Goal: Task Accomplishment & Management: Complete application form

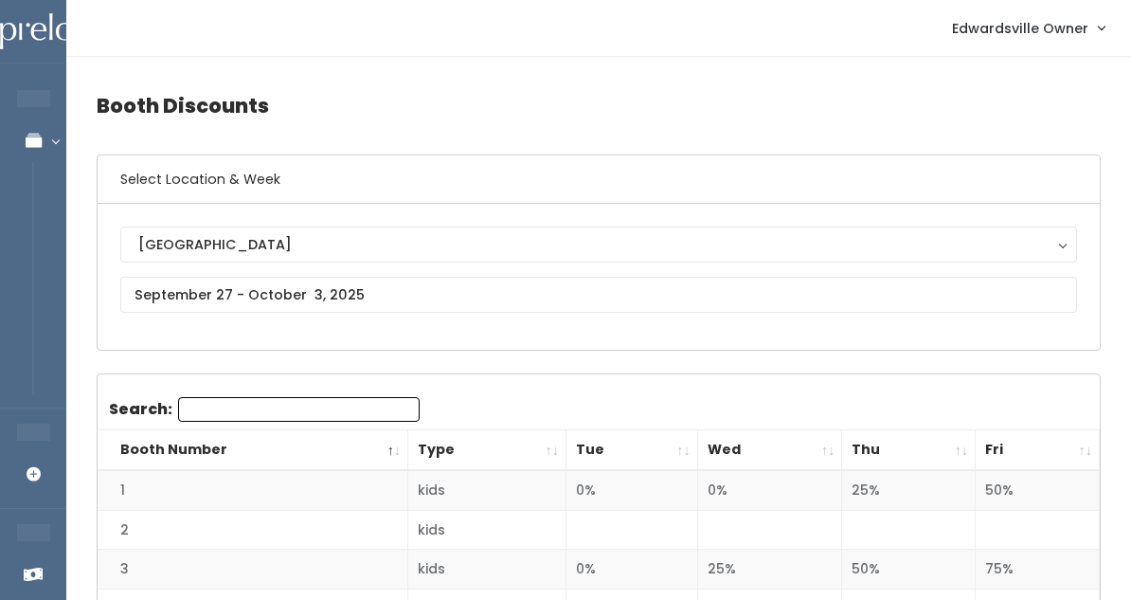
click at [1000, 38] on span "Edwardsville Owner" at bounding box center [1020, 28] width 136 height 21
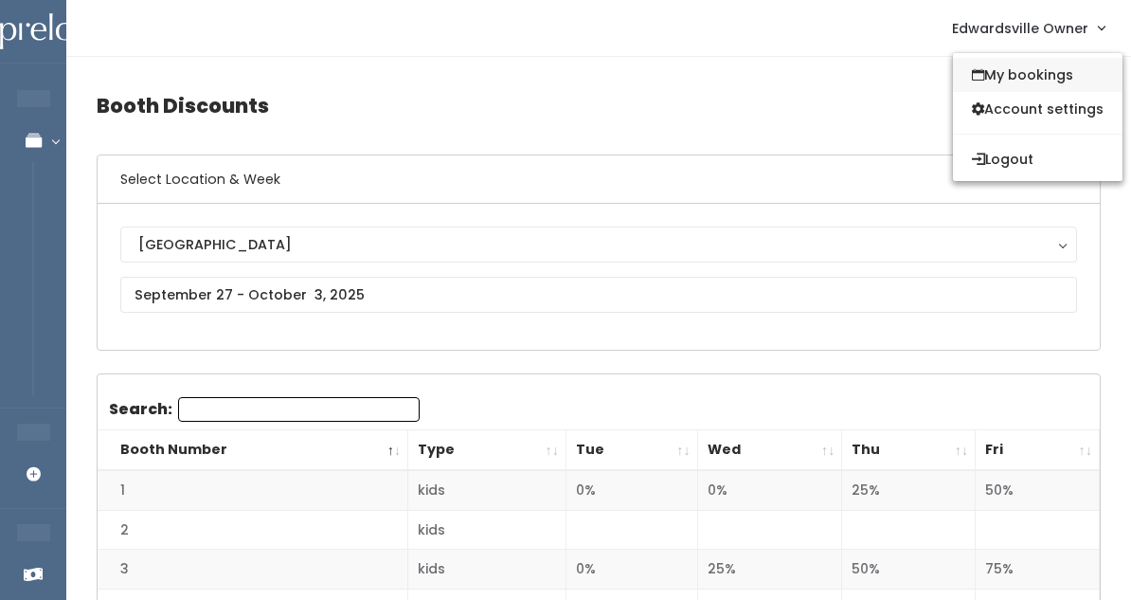
click at [1017, 76] on link "My bookings" at bounding box center [1038, 75] width 170 height 34
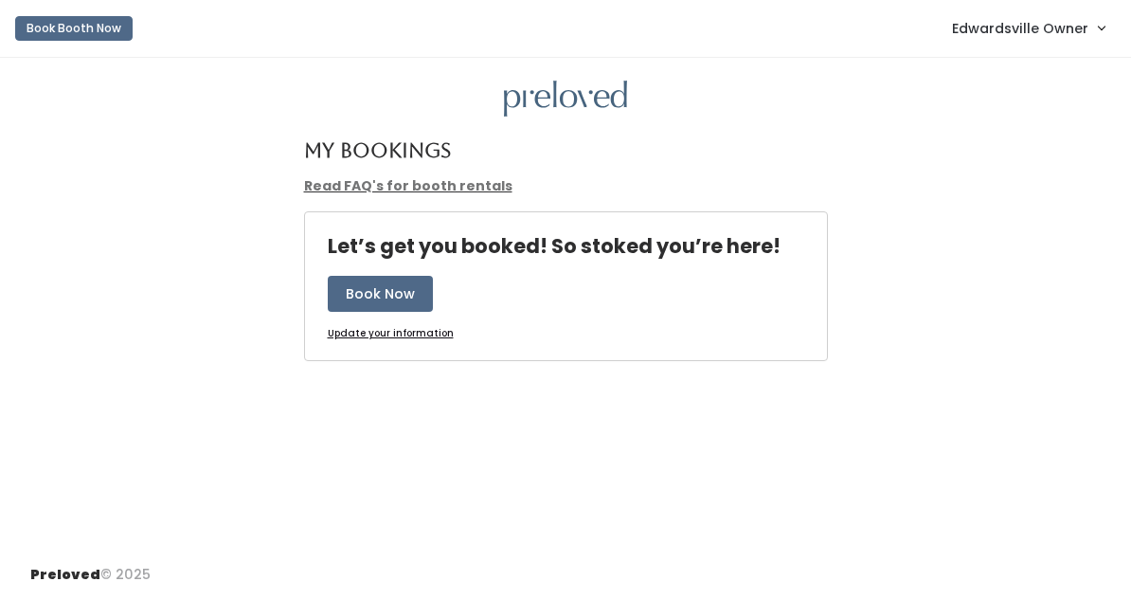
click at [1012, 31] on span "Edwardsville Owner" at bounding box center [1020, 28] width 136 height 21
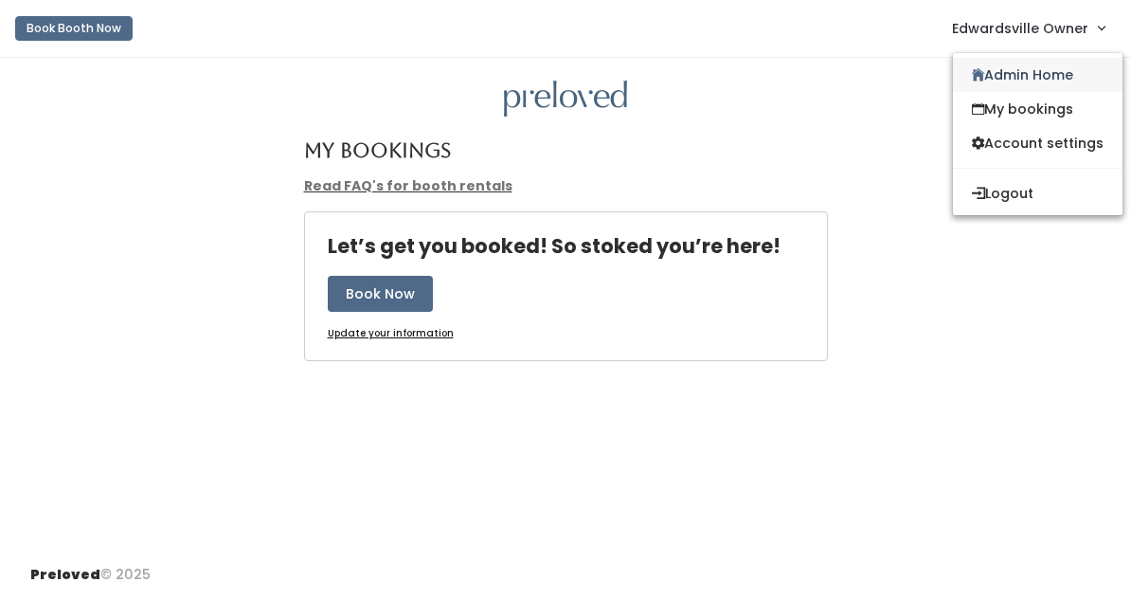
click at [977, 66] on link "Admin Home" at bounding box center [1038, 75] width 170 height 34
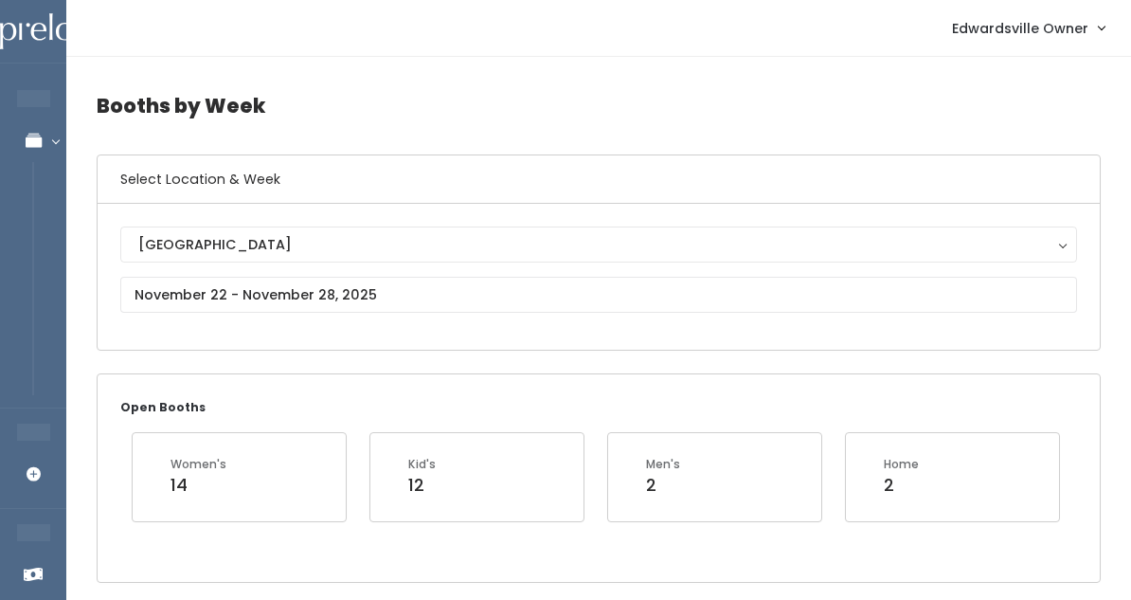
click at [293, 272] on div "Edwardsville Edwardsville" at bounding box center [598, 276] width 957 height 100
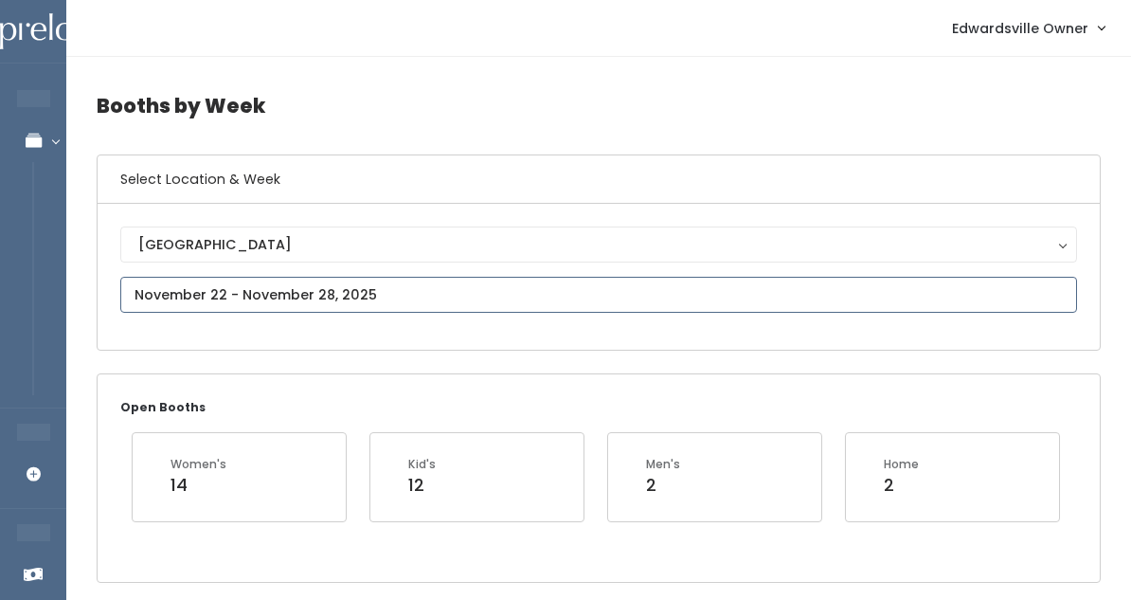
click at [283, 290] on input "text" at bounding box center [598, 295] width 957 height 36
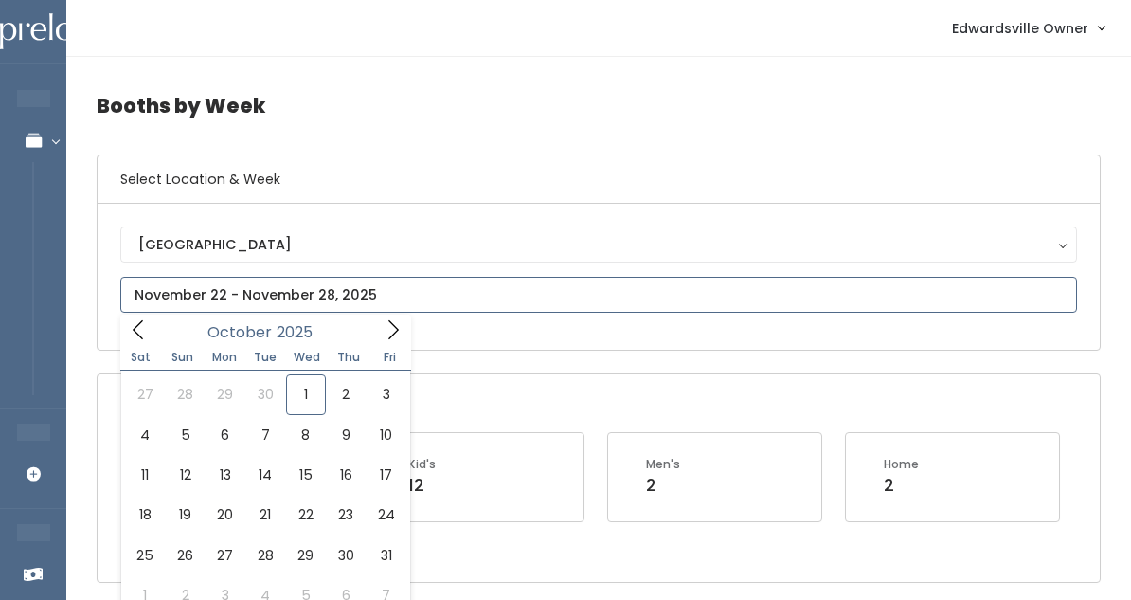
click at [123, 329] on span at bounding box center [138, 329] width 36 height 29
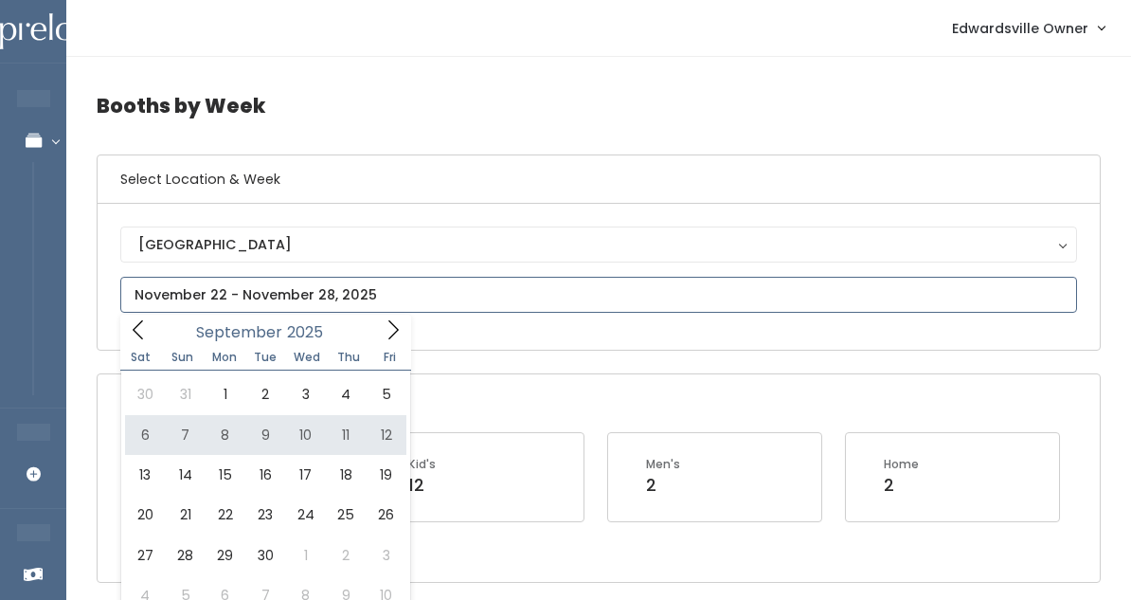
click at [395, 334] on icon at bounding box center [393, 329] width 21 height 21
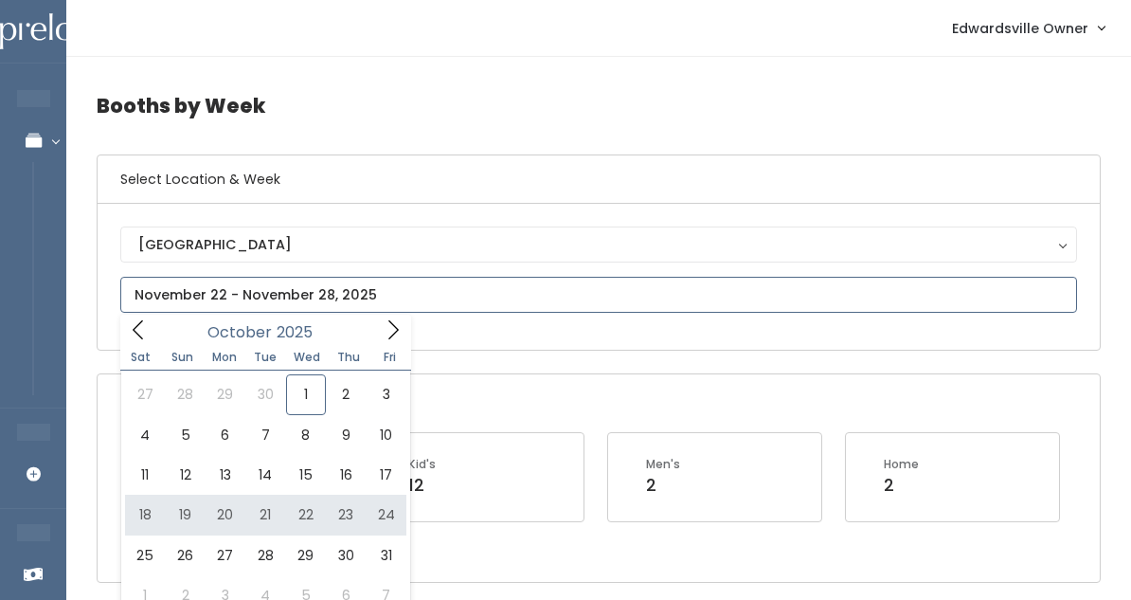
type input "October 18 to October 24"
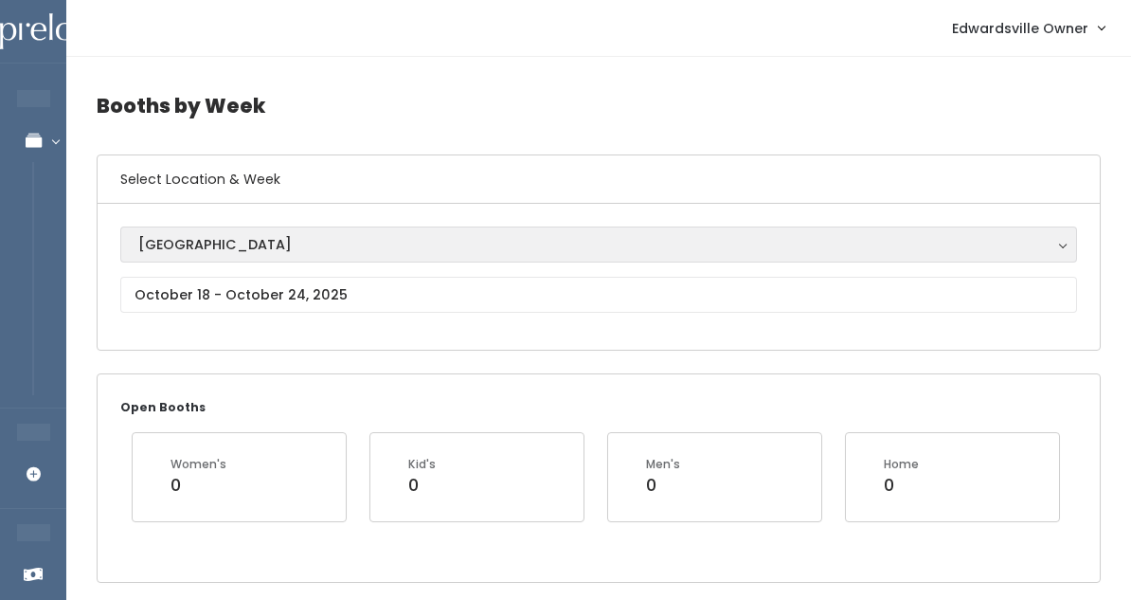
click at [338, 247] on div "[GEOGRAPHIC_DATA]" at bounding box center [598, 244] width 921 height 21
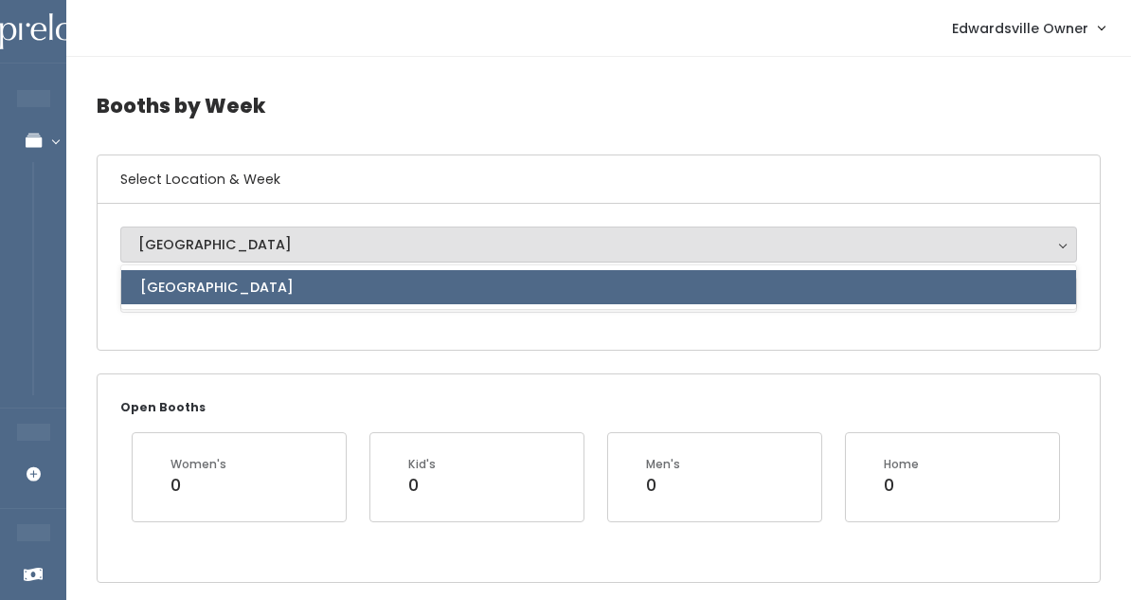
click at [277, 217] on div "Edwardsville Edwardsville Edwardsville" at bounding box center [599, 277] width 1002 height 146
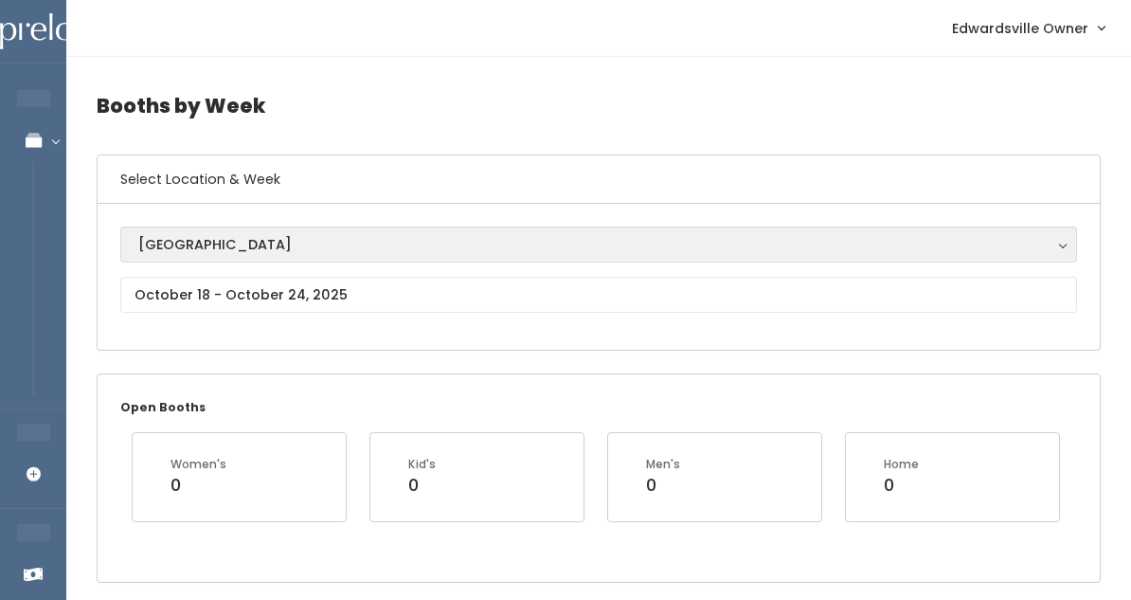
click at [274, 236] on div "[GEOGRAPHIC_DATA]" at bounding box center [598, 244] width 921 height 21
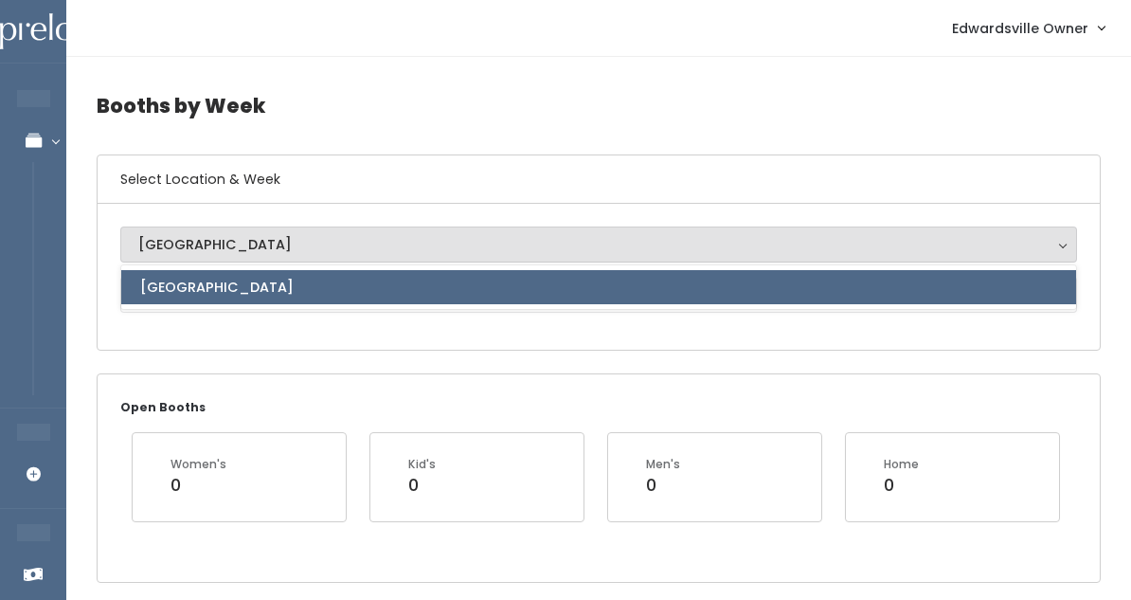
click at [279, 343] on div "Edwardsville Edwardsville Edwardsville" at bounding box center [599, 277] width 1002 height 146
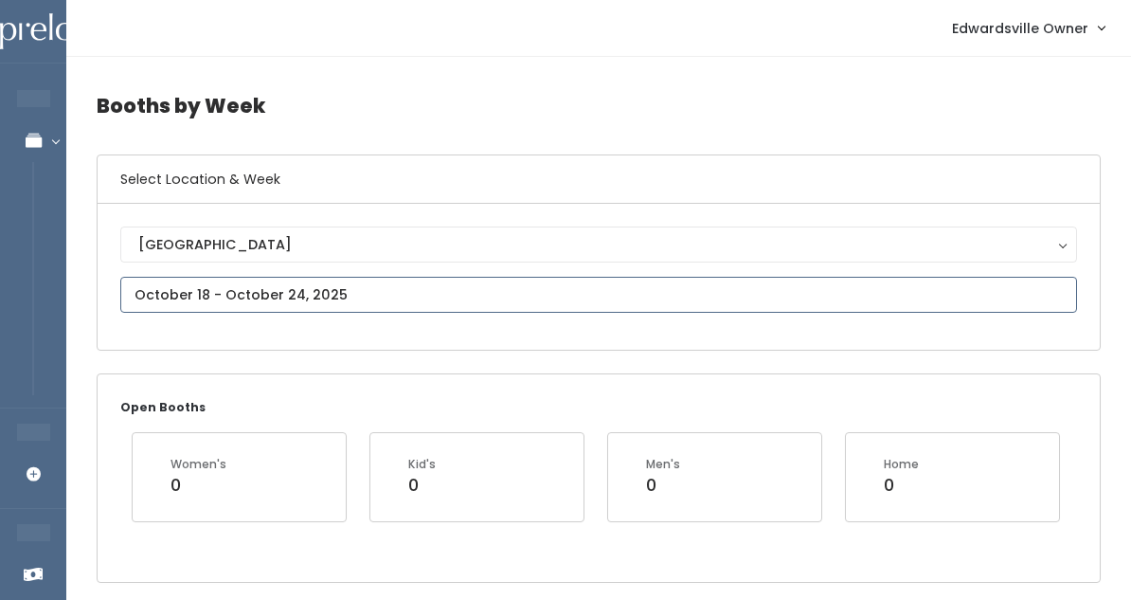
click at [279, 305] on input "text" at bounding box center [598, 295] width 957 height 36
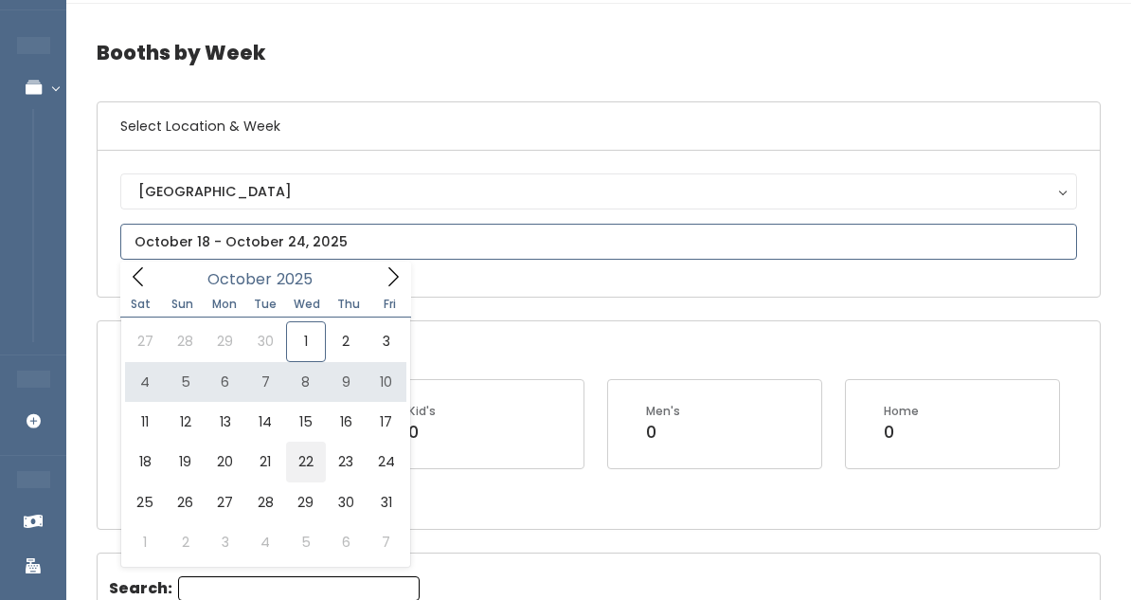
scroll to position [60, 0]
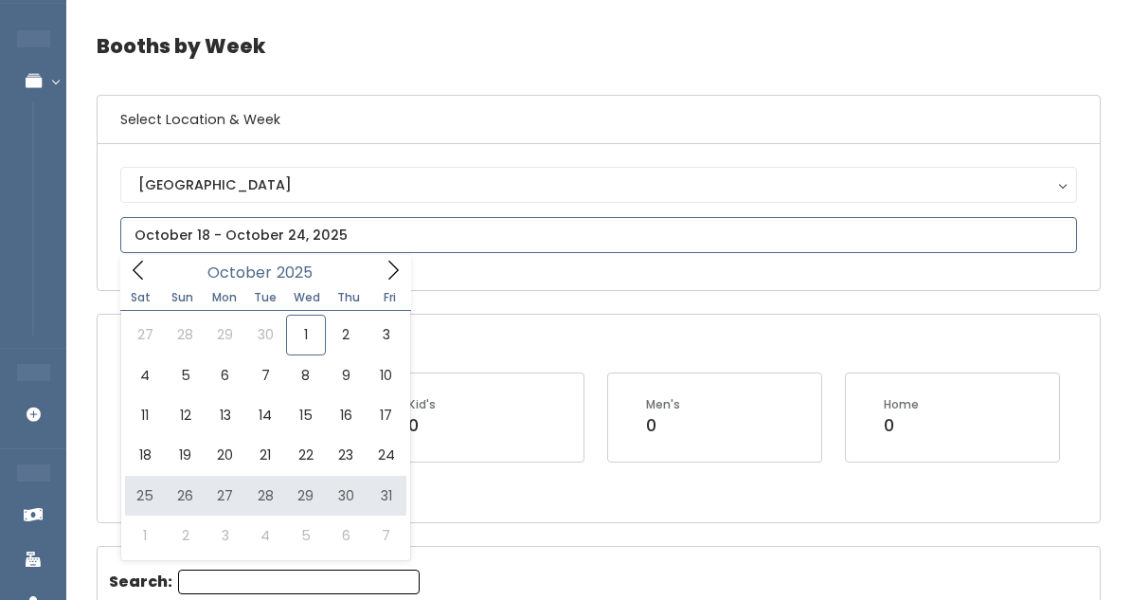
type input "October 25 to October 31"
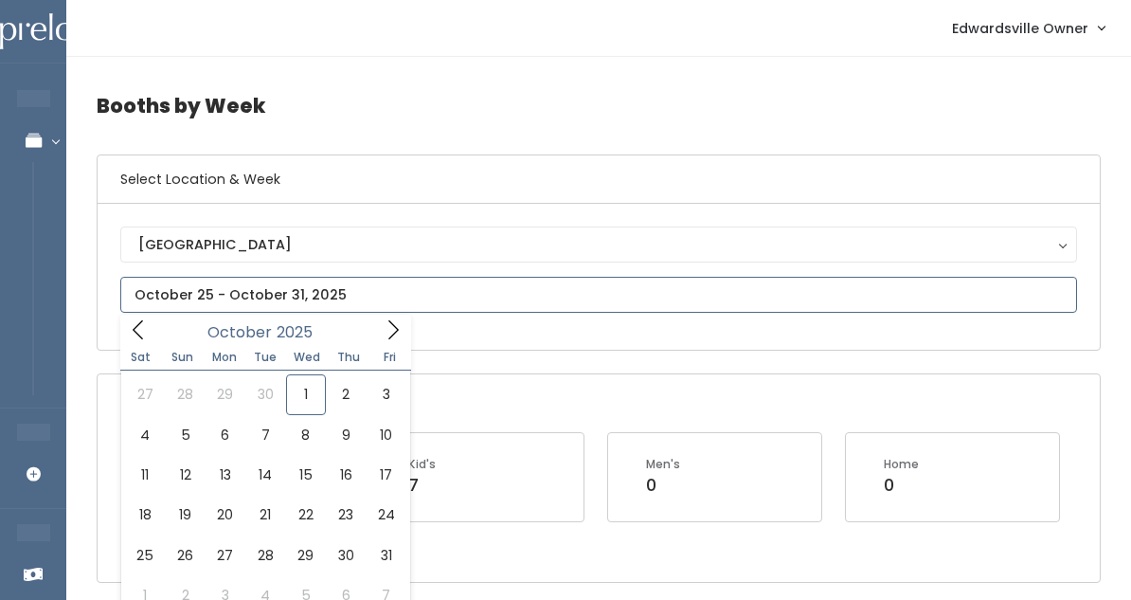
click at [286, 306] on input "text" at bounding box center [598, 295] width 957 height 36
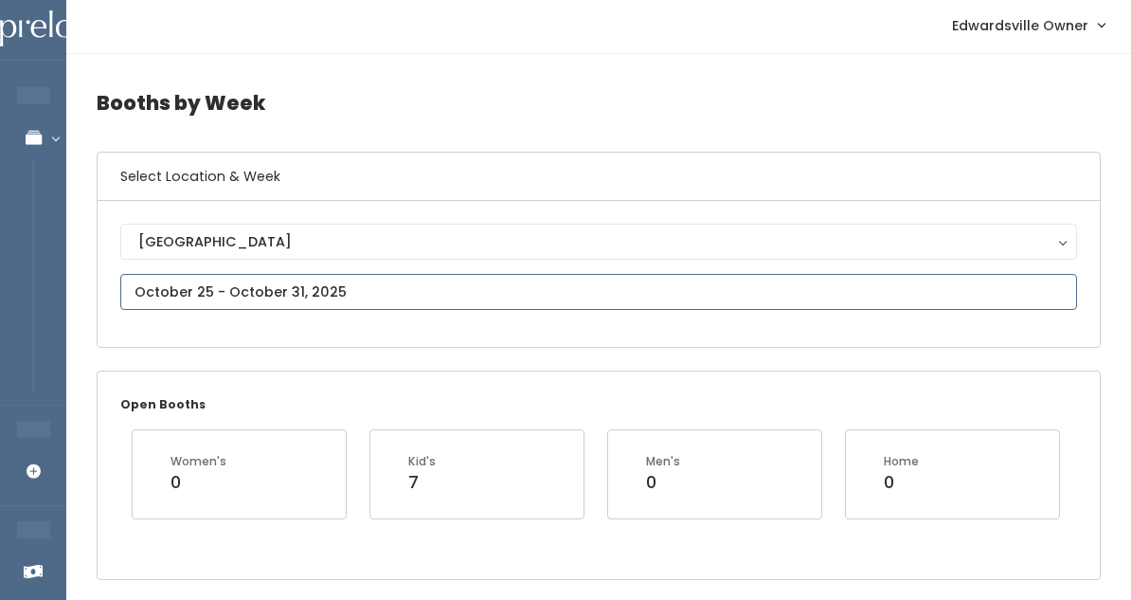
click at [350, 288] on input "text" at bounding box center [598, 292] width 957 height 36
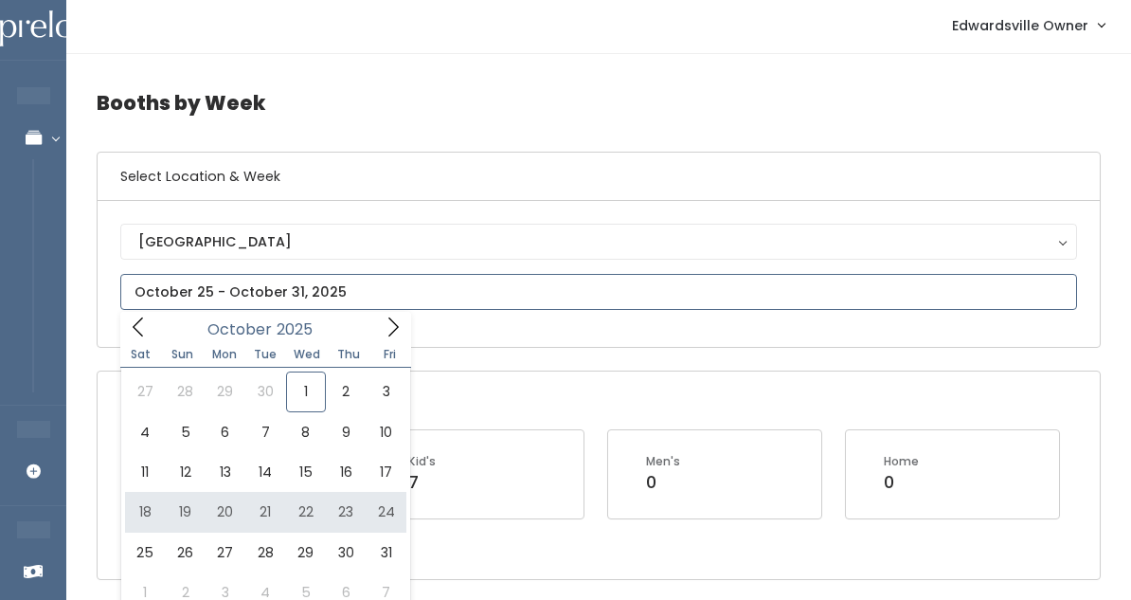
scroll to position [5, 0]
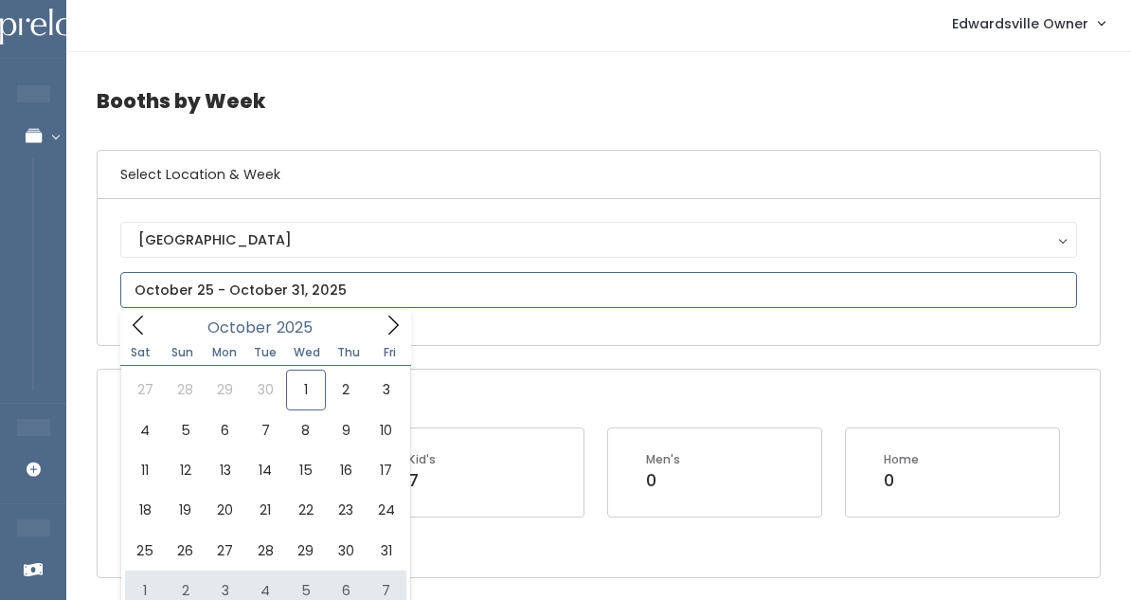
type input "November 1 to November 7"
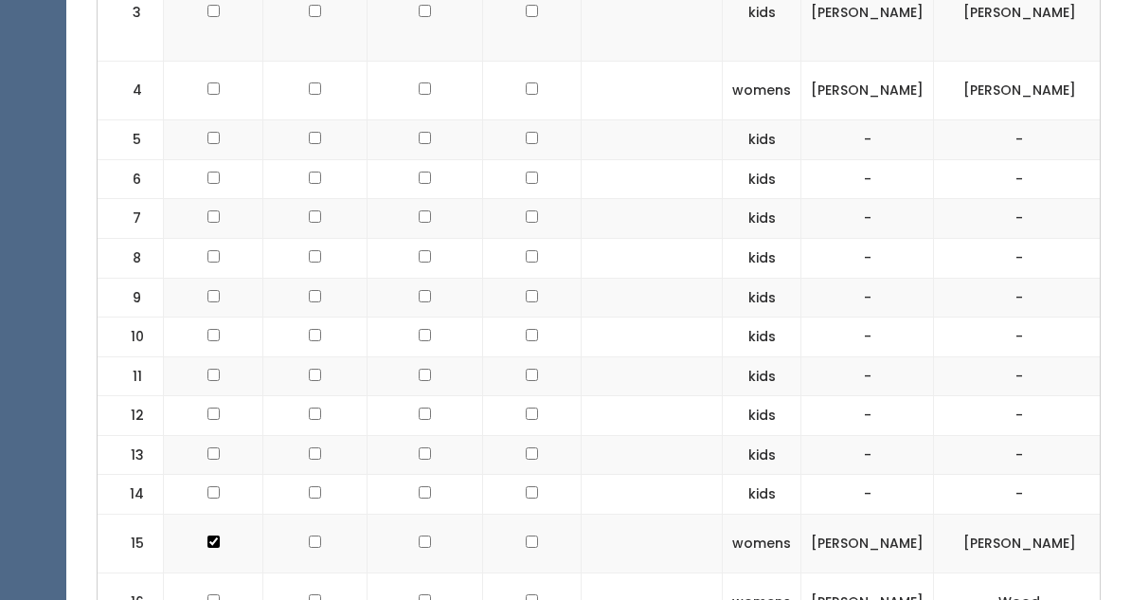
scroll to position [935, 0]
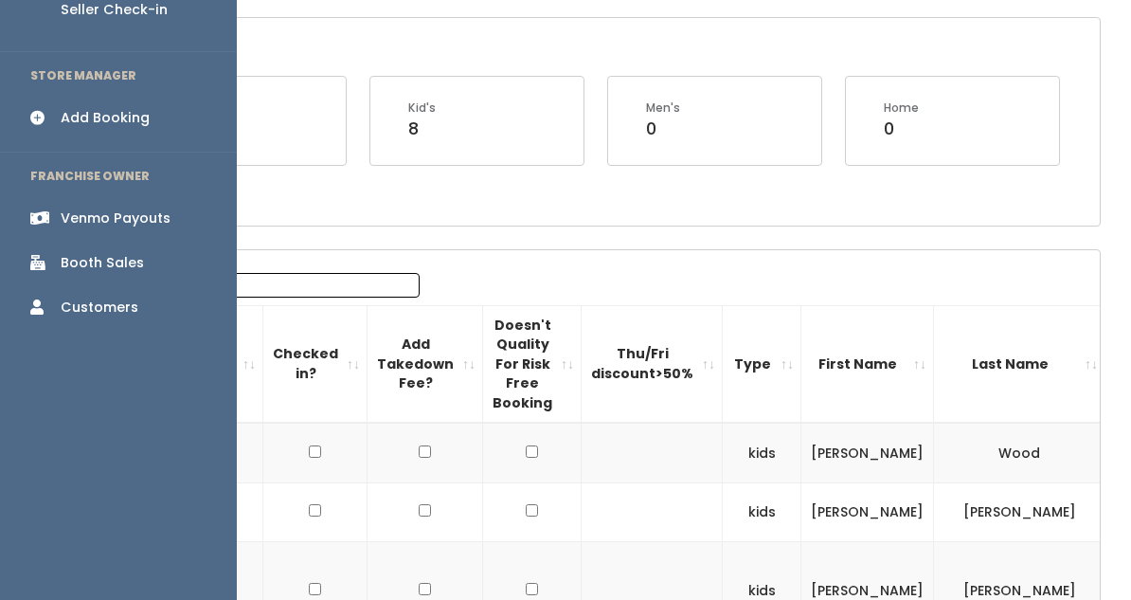
scroll to position [178, 0]
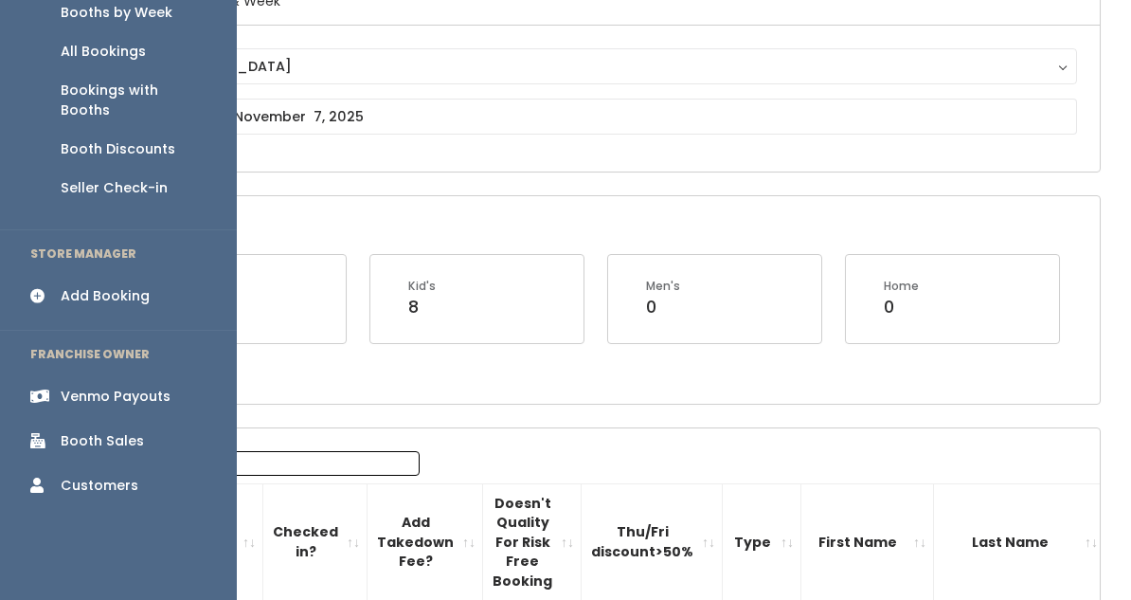
click at [90, 286] on div "Add Booking" at bounding box center [105, 296] width 89 height 20
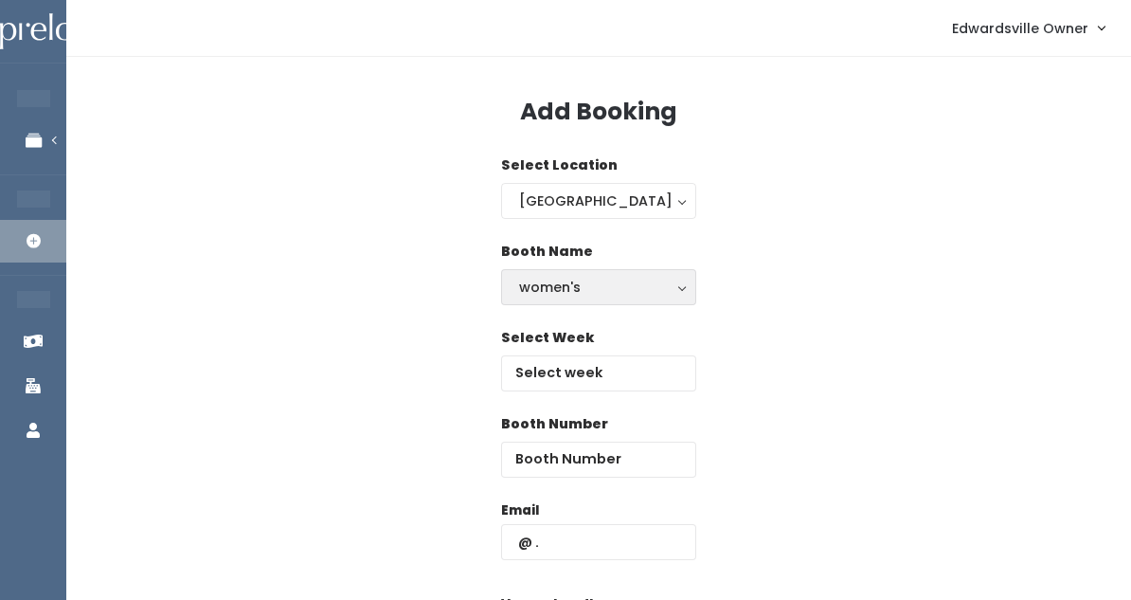
click at [559, 297] on div "women's" at bounding box center [598, 287] width 159 height 21
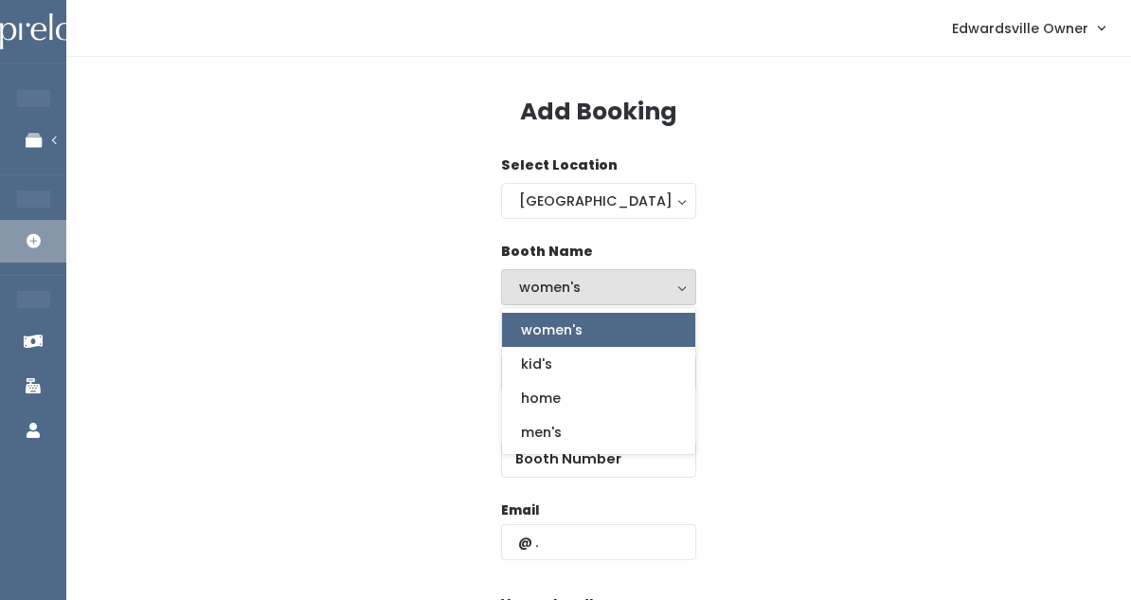
click at [549, 334] on span "women's" at bounding box center [552, 329] width 62 height 21
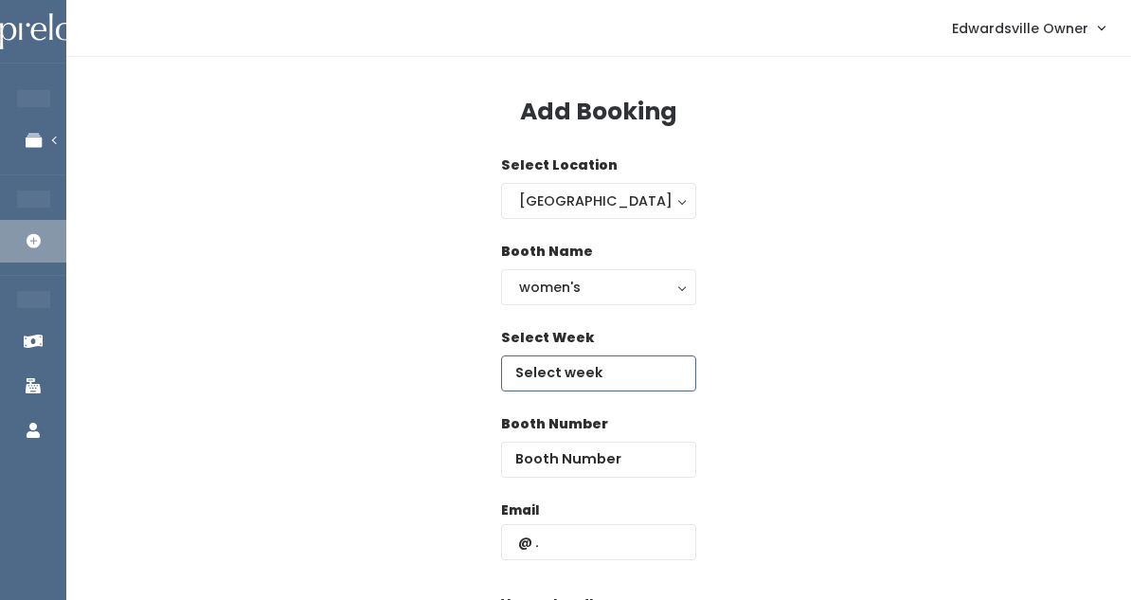
click at [562, 361] on input "text" at bounding box center [598, 373] width 195 height 36
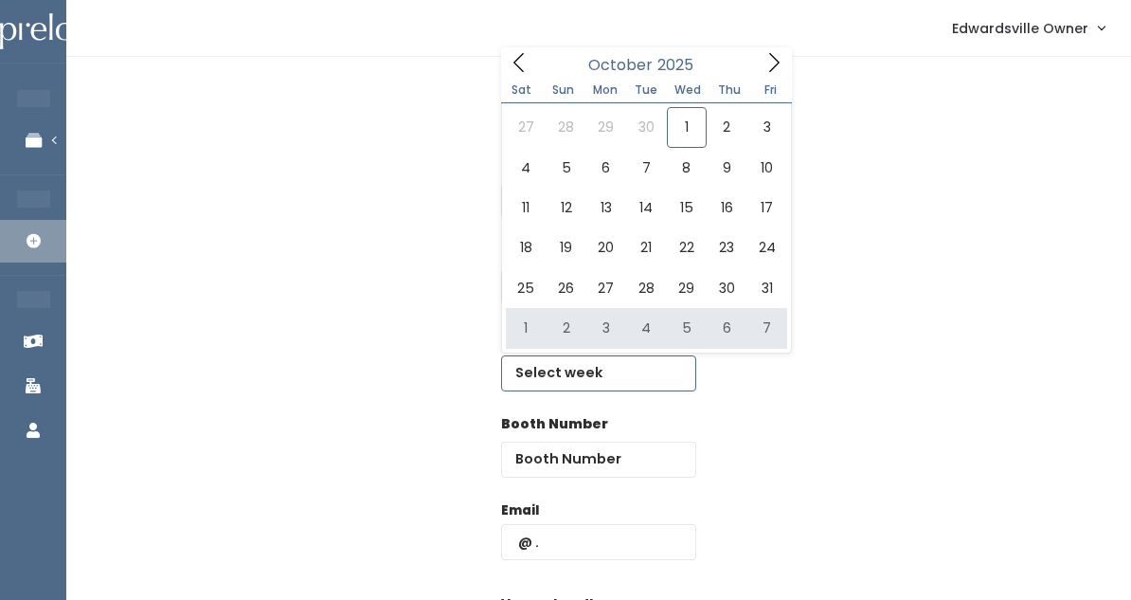
type input "November 1 to November 7"
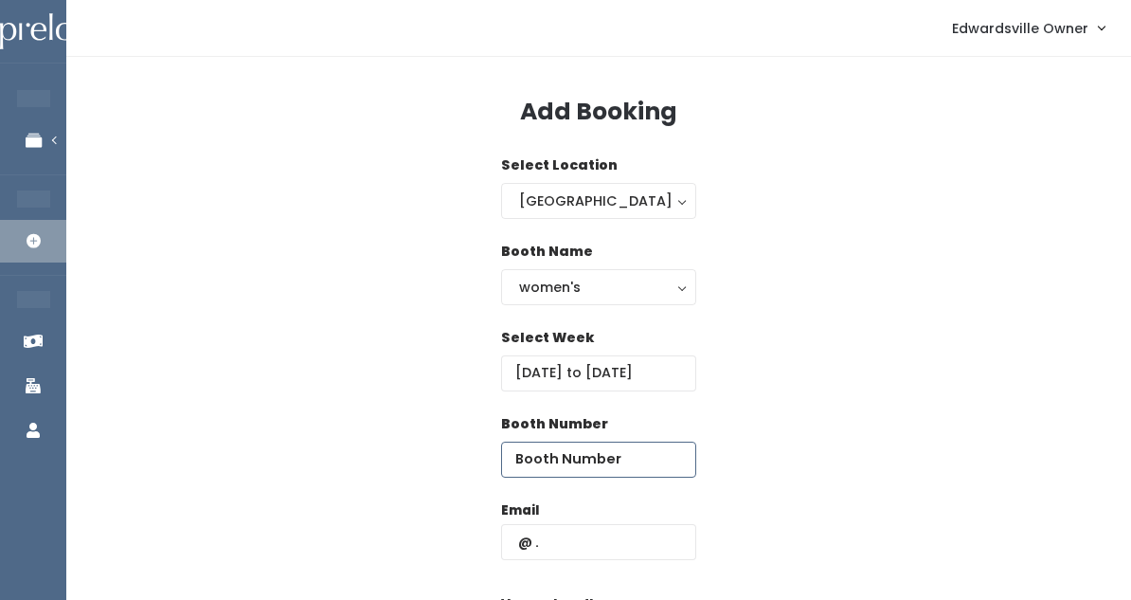
click at [564, 454] on input "number" at bounding box center [598, 460] width 195 height 36
type input "14"
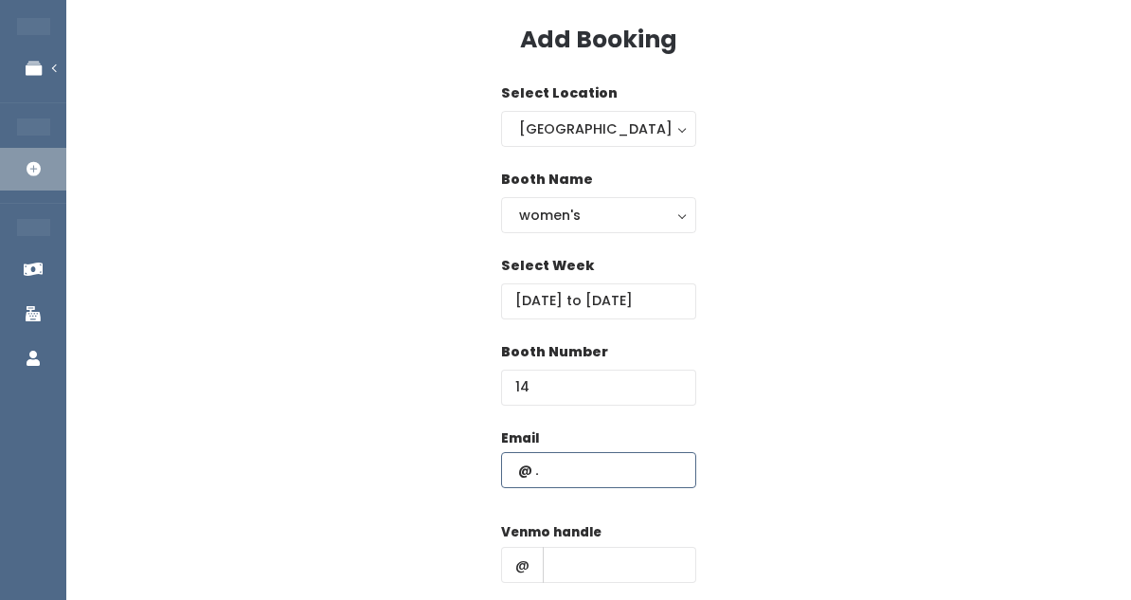
scroll to position [92, 0]
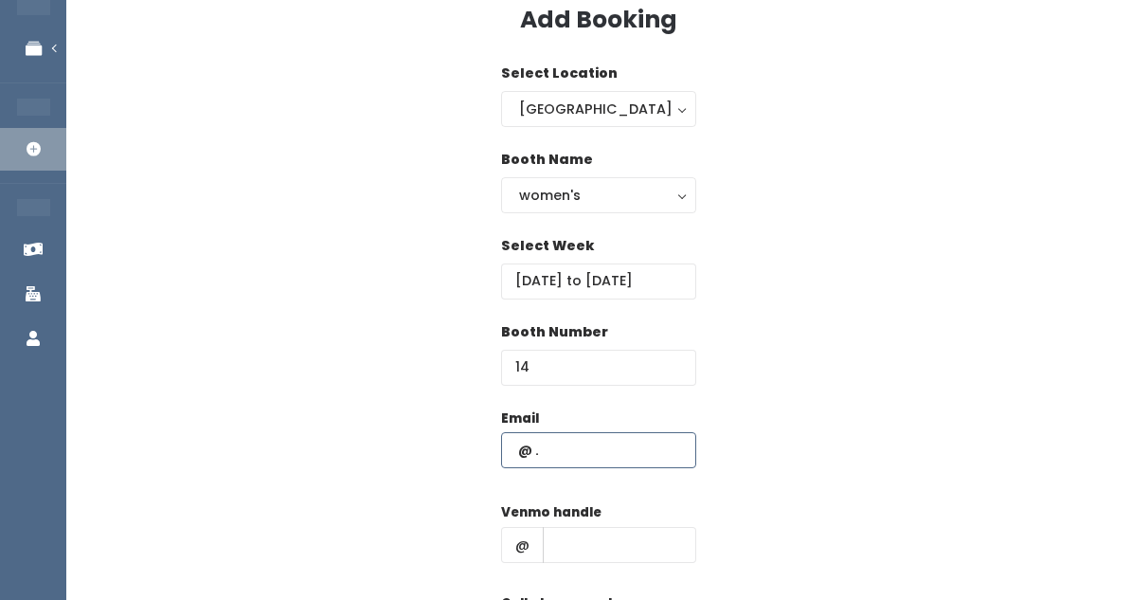
paste input "lab0728@yahoo.com"
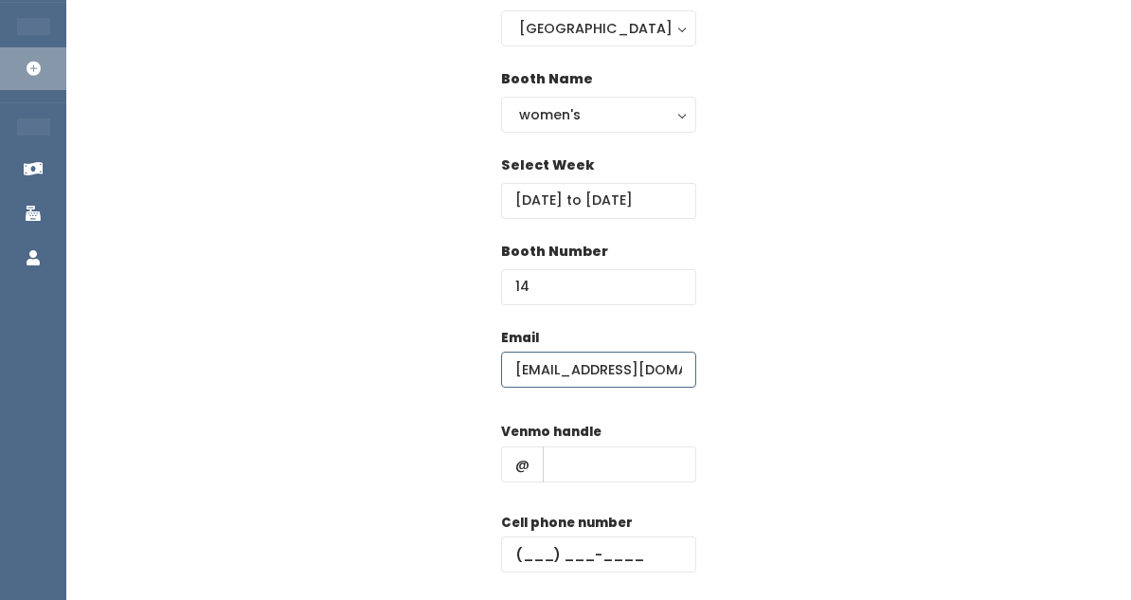
scroll to position [181, 0]
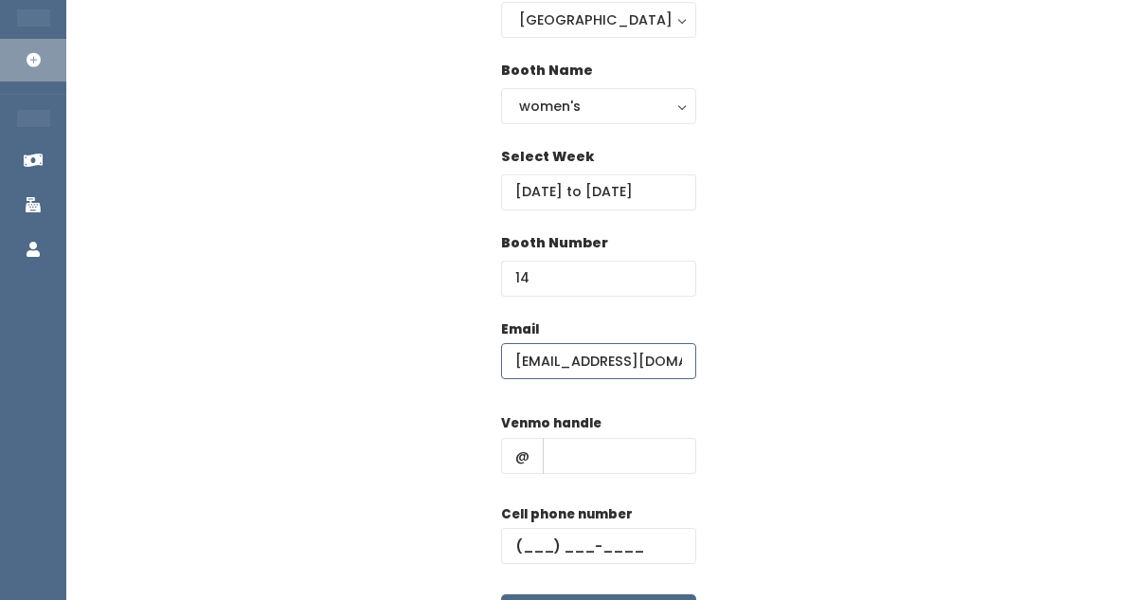
type input "lab0728@yahoo.com"
click at [606, 450] on input "text" at bounding box center [619, 456] width 153 height 36
paste input "[PERSON_NAME]"
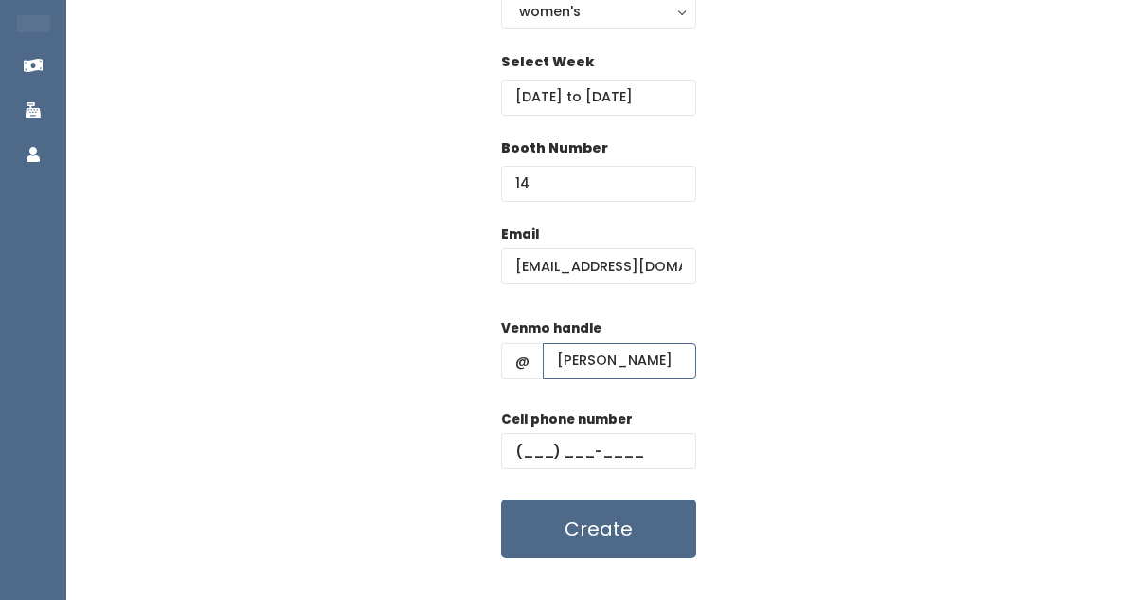
scroll to position [281, 0]
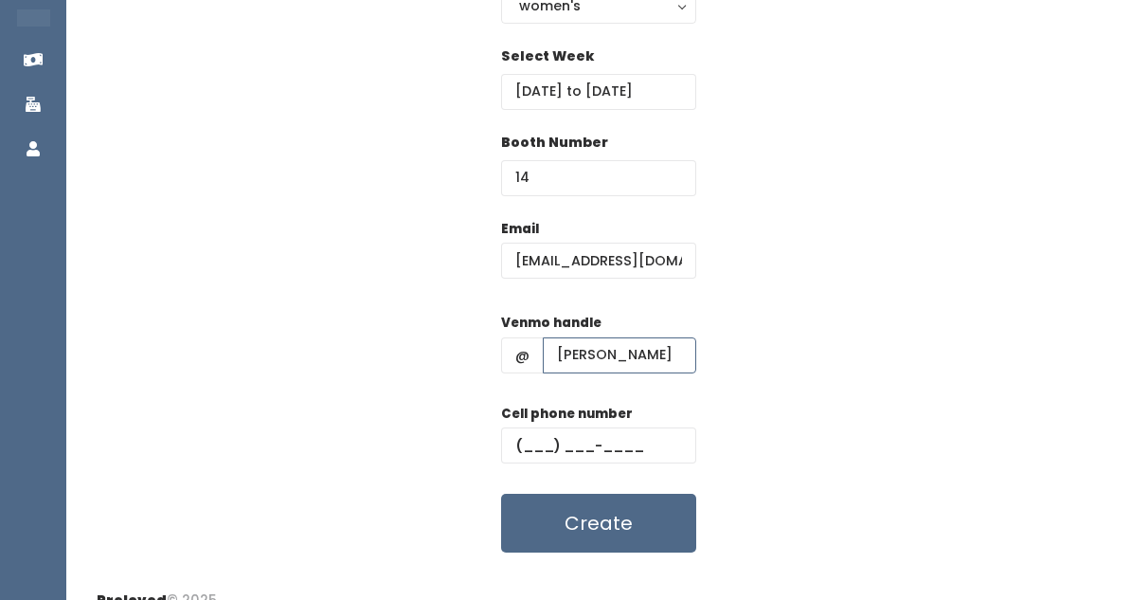
type input "[PERSON_NAME]"
paste input "(618) 541-5665"
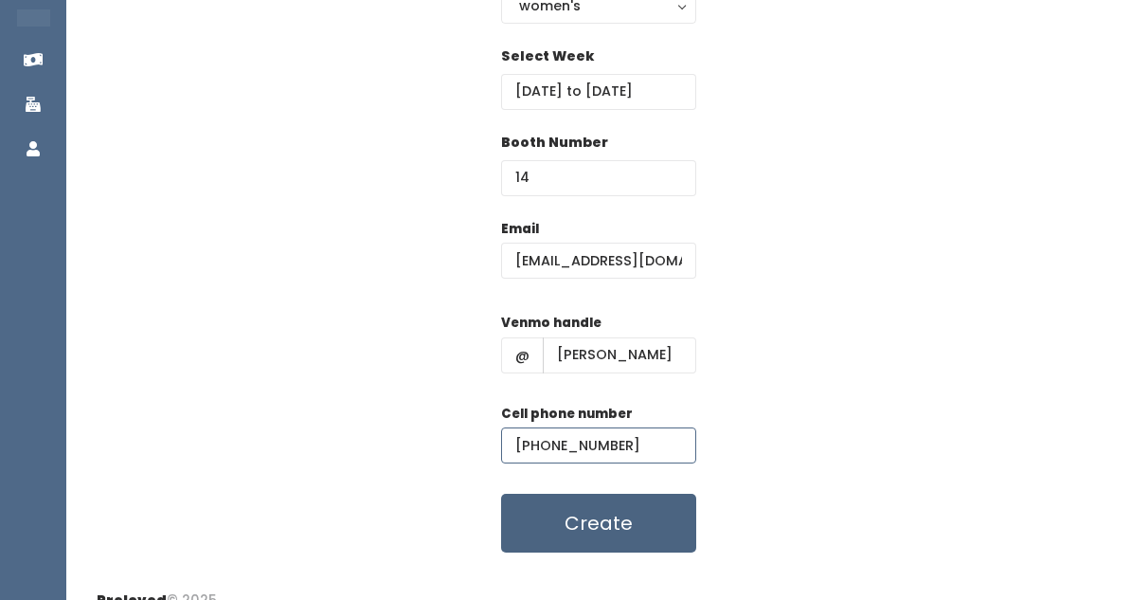
type input "(618) 541-5665"
click at [586, 526] on button "Create" at bounding box center [598, 523] width 195 height 59
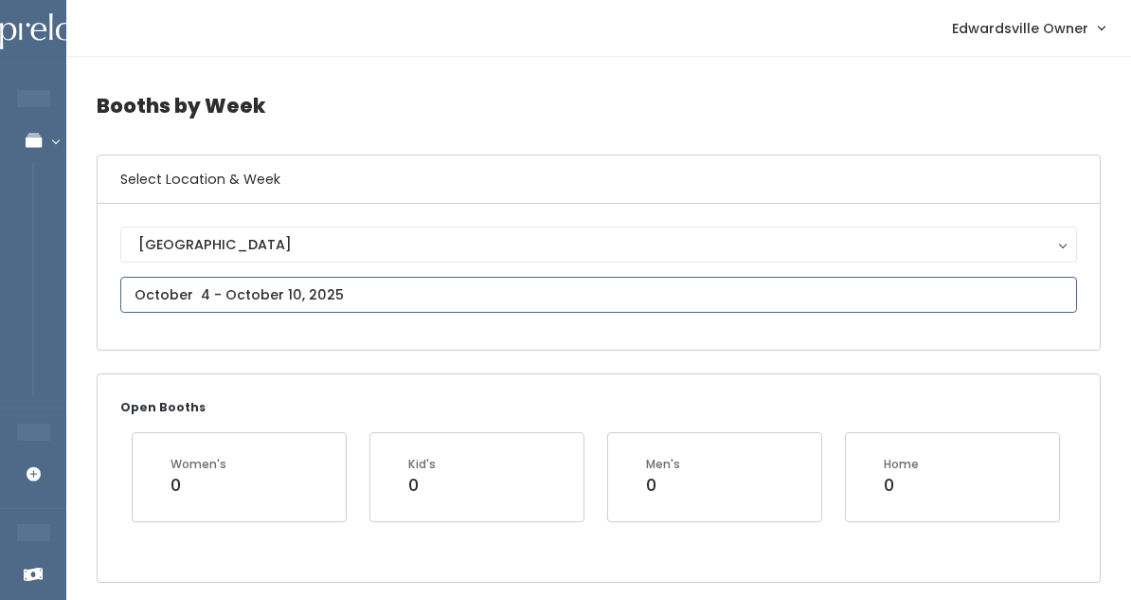
click at [303, 298] on input "text" at bounding box center [598, 295] width 957 height 36
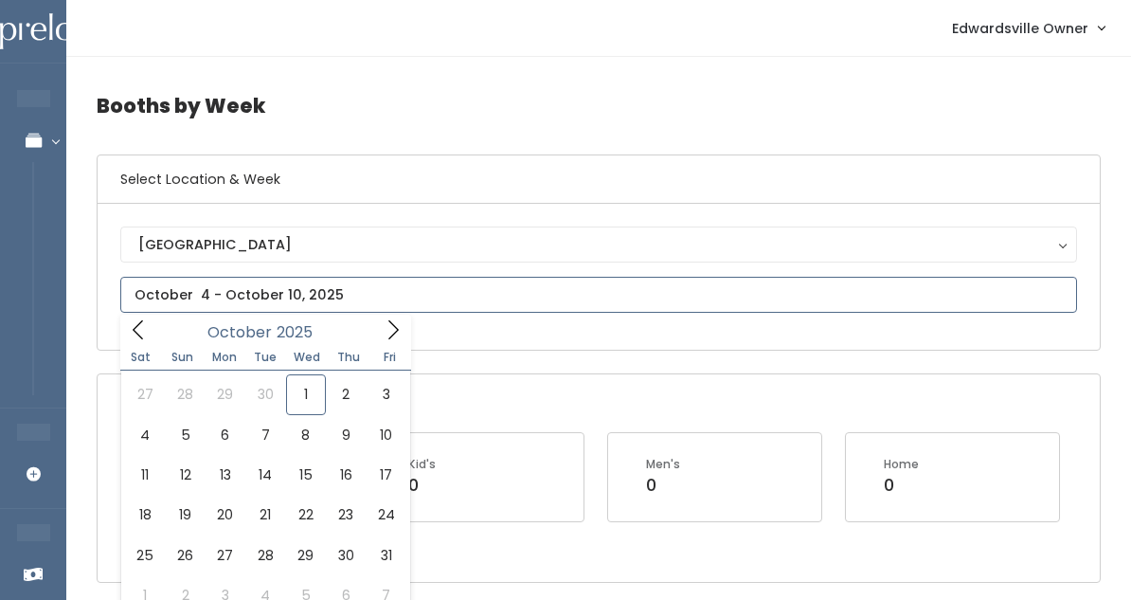
click at [369, 332] on div "October 2025" at bounding box center [265, 329] width 218 height 29
click at [393, 334] on icon at bounding box center [393, 329] width 21 height 21
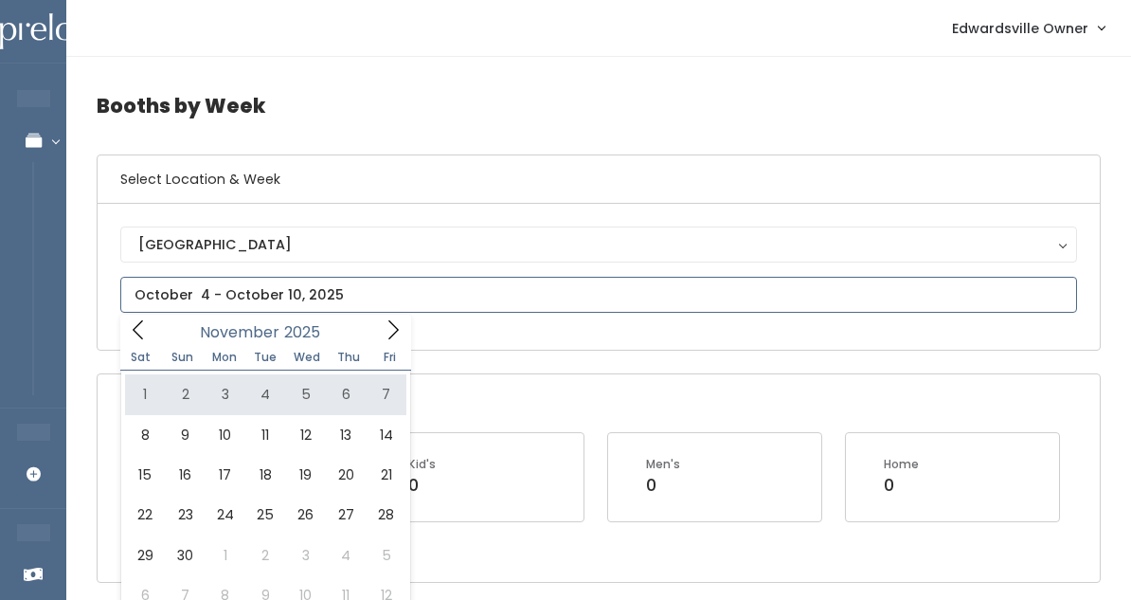
type input "November 1 to November 7"
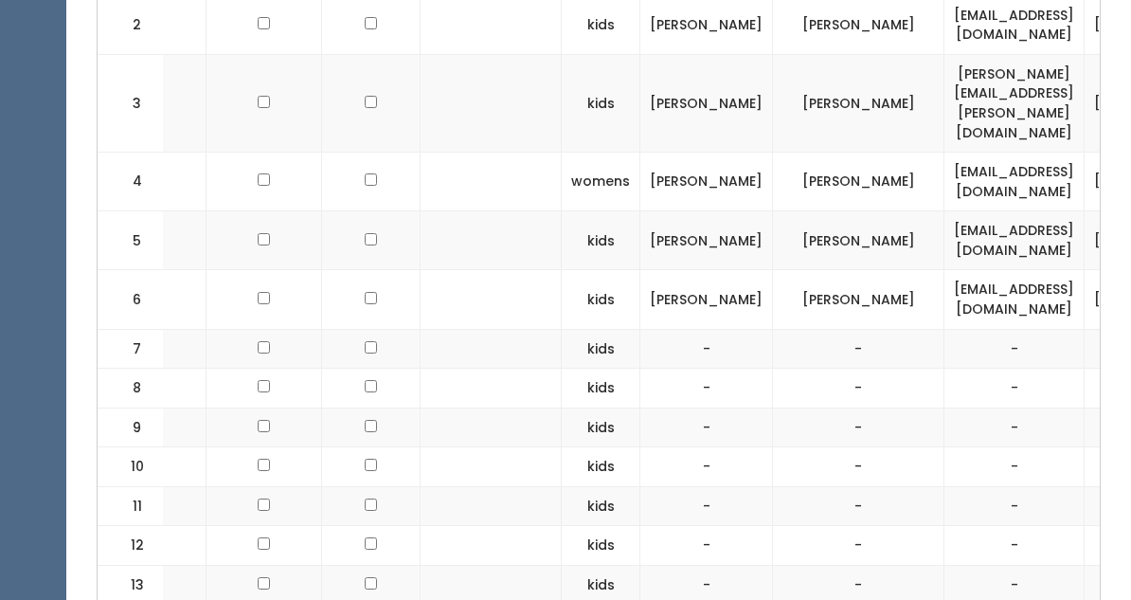
scroll to position [0, 201]
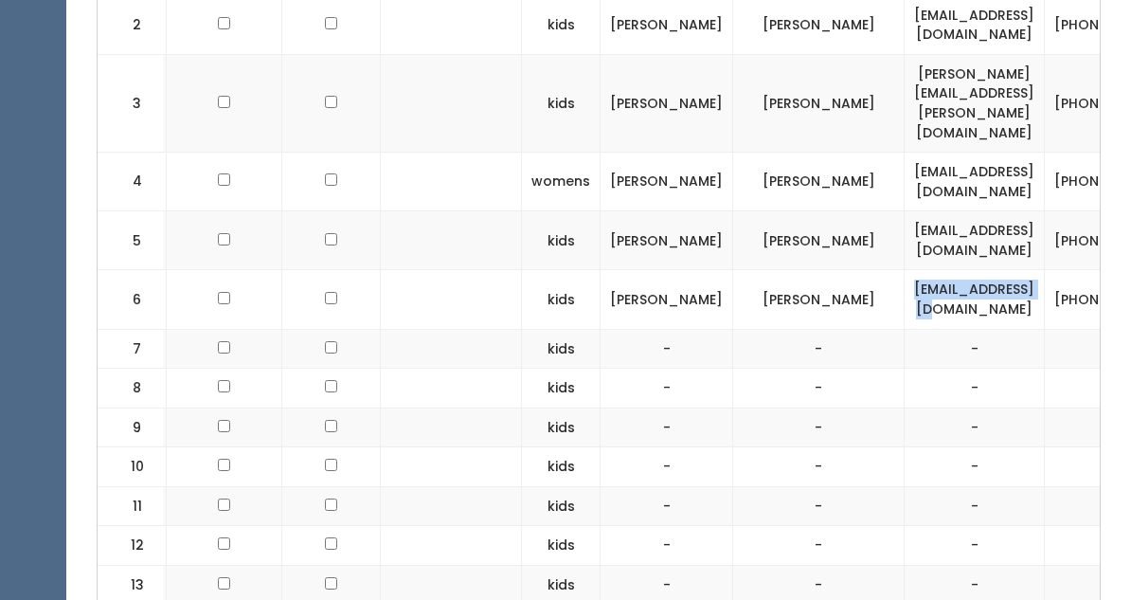
drag, startPoint x: 966, startPoint y: 249, endPoint x: 804, endPoint y: 239, distance: 162.3
click at [905, 270] on td "[EMAIL_ADDRESS][DOMAIN_NAME]" at bounding box center [975, 299] width 140 height 59
copy td "[EMAIL_ADDRESS][DOMAIN_NAME]"
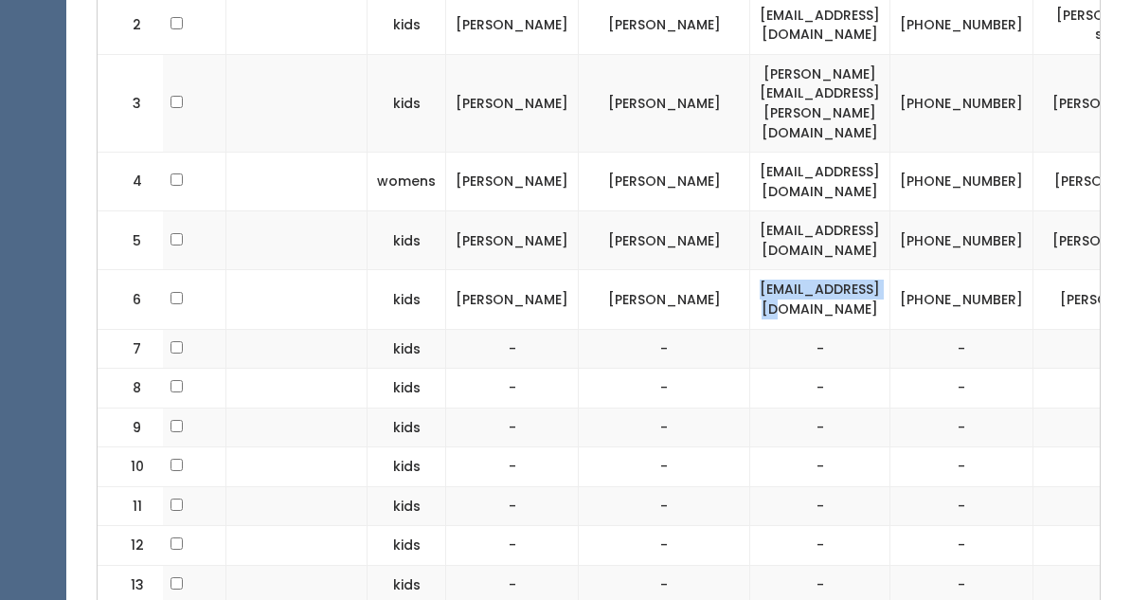
scroll to position [0, 377]
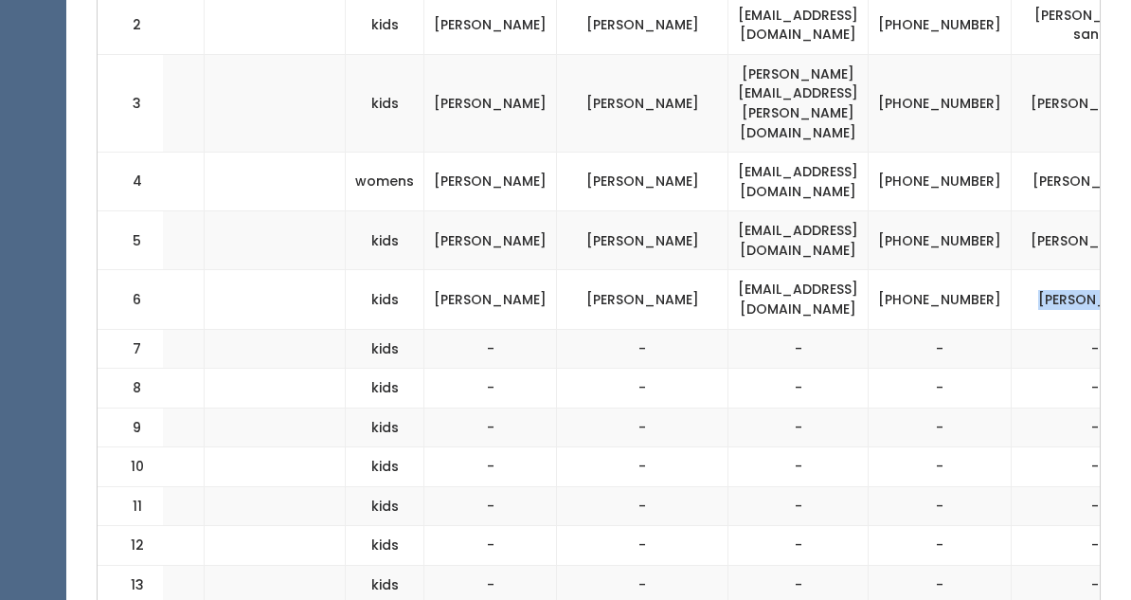
drag, startPoint x: 1029, startPoint y: 249, endPoint x: 929, endPoint y: 243, distance: 99.7
click at [1012, 270] on td "[PERSON_NAME]" at bounding box center [1095, 299] width 167 height 59
copy td "[PERSON_NAME]"
drag, startPoint x: 833, startPoint y: 252, endPoint x: 860, endPoint y: 275, distance: 35.7
click at [869, 275] on td "(618) 541-5665" at bounding box center [940, 299] width 143 height 59
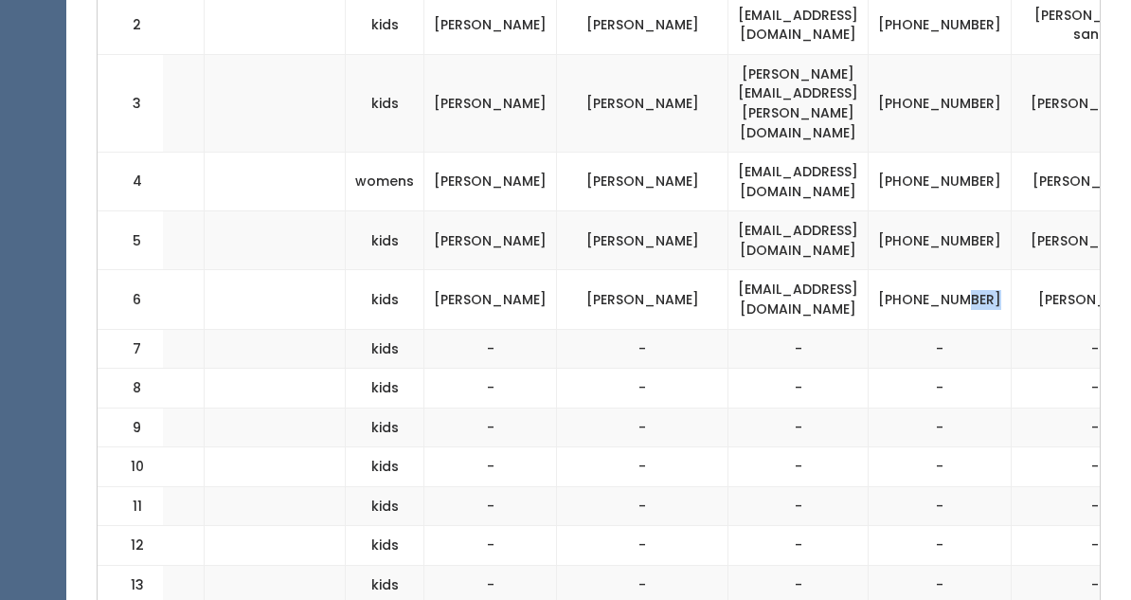
click at [869, 270] on td "(618) 541-5665" at bounding box center [940, 299] width 143 height 59
drag, startPoint x: 827, startPoint y: 236, endPoint x: 880, endPoint y: 260, distance: 58.1
click at [880, 270] on td "(618) 541-5665" at bounding box center [940, 299] width 143 height 59
copy td "(618) 541-5665"
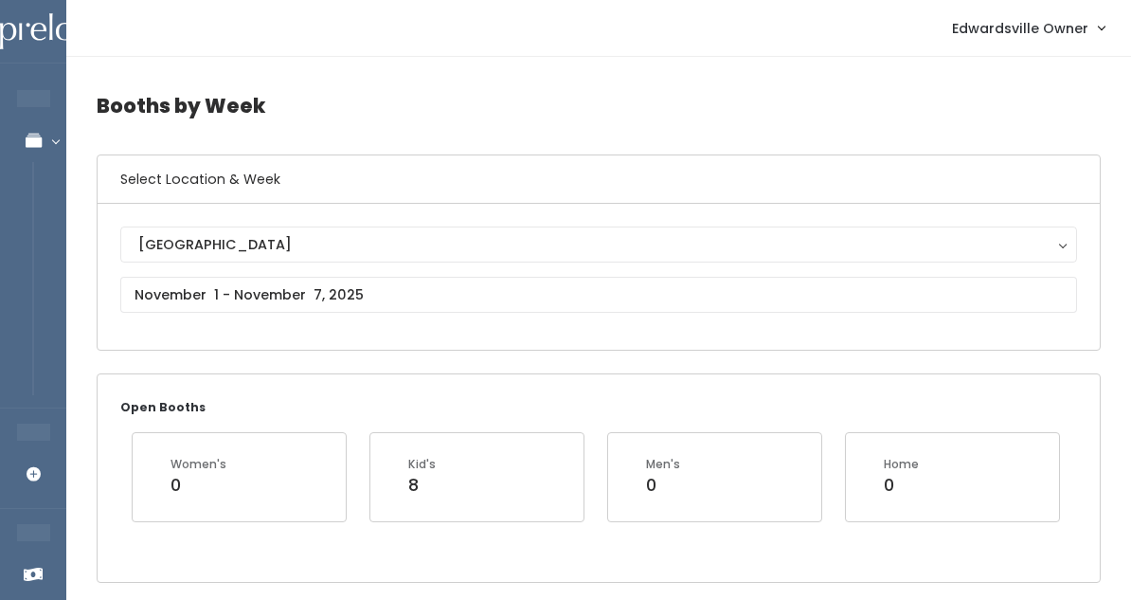
scroll to position [0, 0]
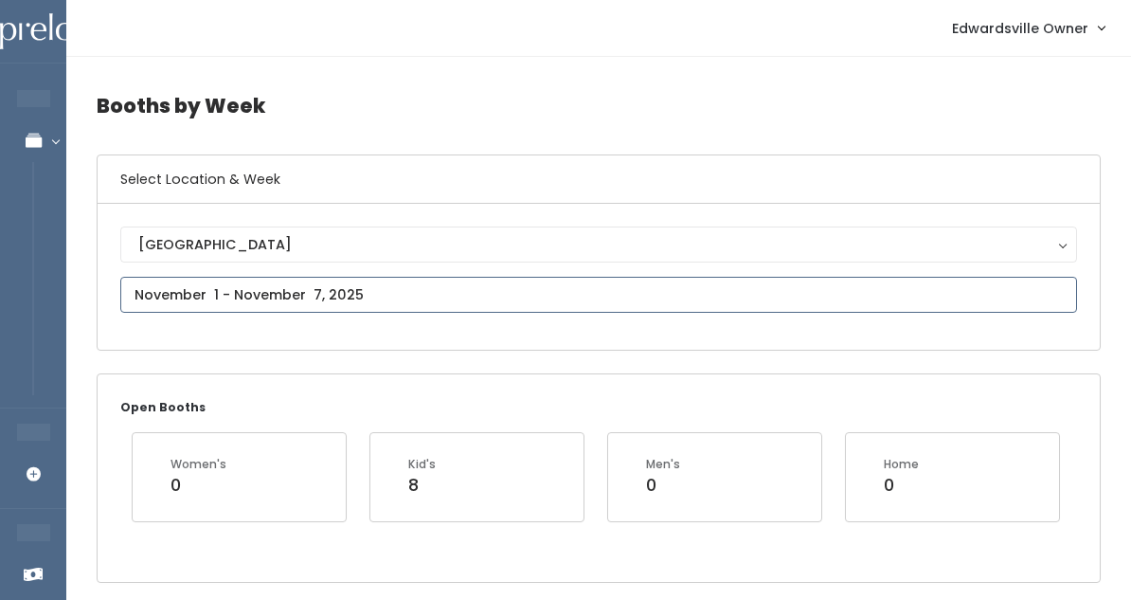
click at [332, 304] on input "text" at bounding box center [598, 295] width 957 height 36
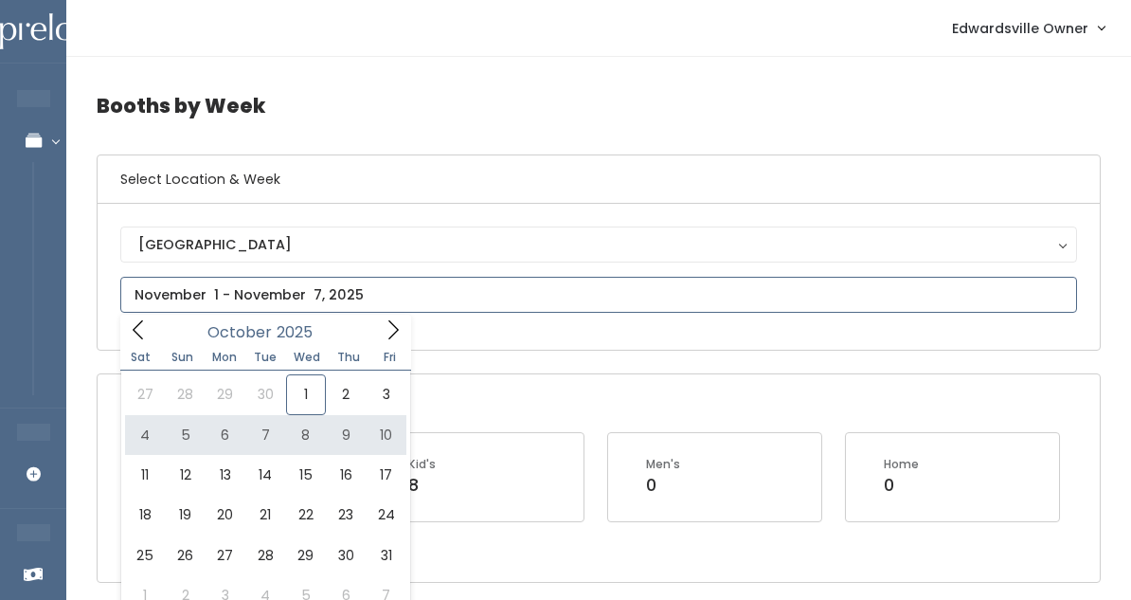
type input "October 4 to October 10"
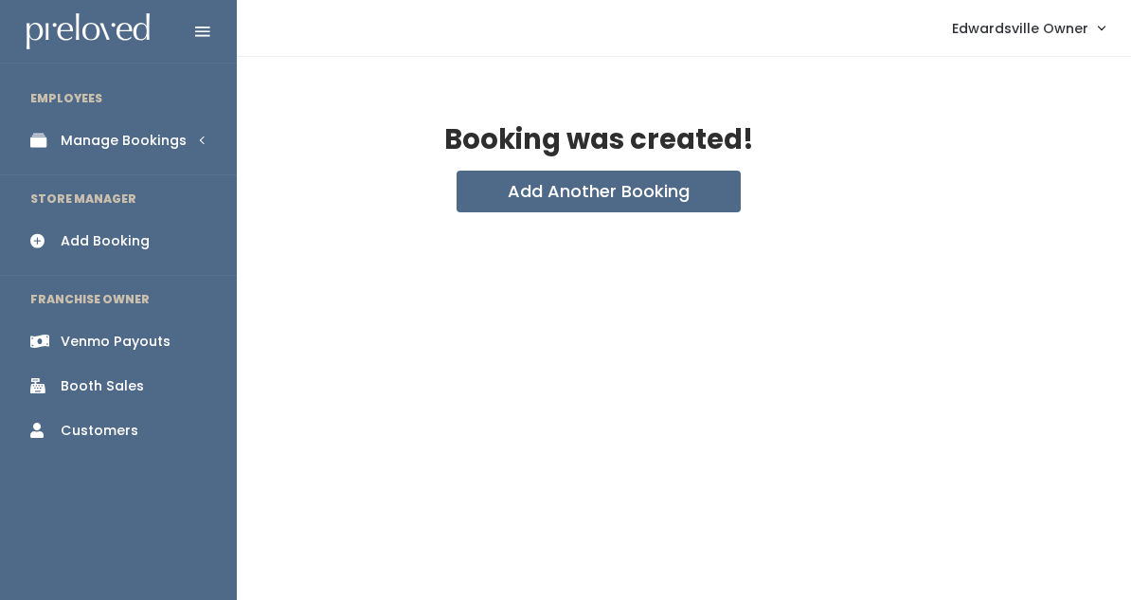
click at [75, 148] on div "Manage Bookings" at bounding box center [124, 141] width 126 height 20
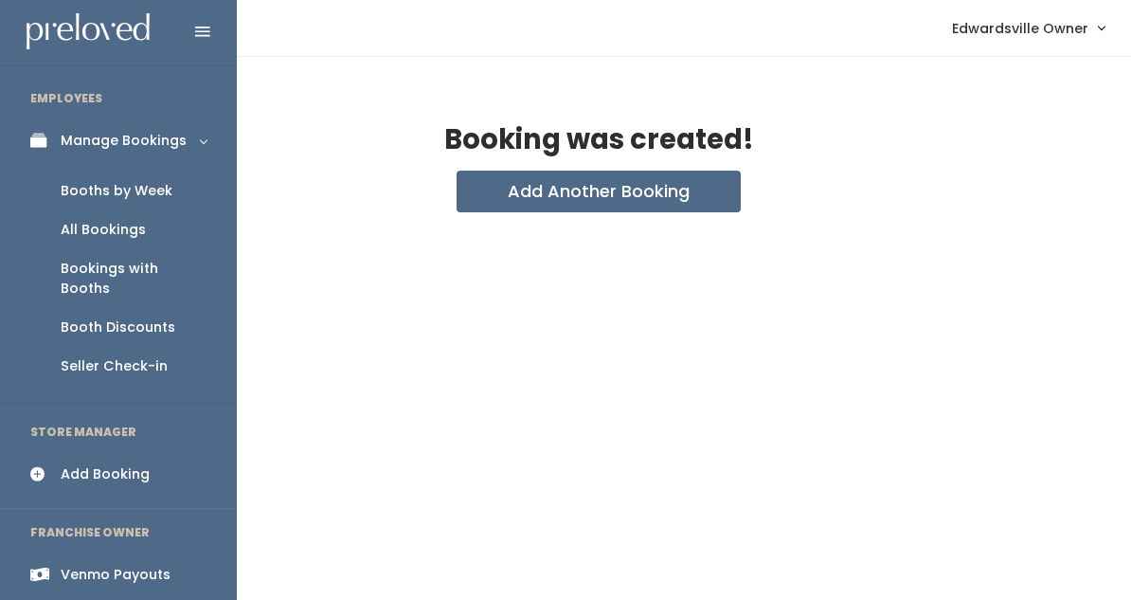
click at [81, 226] on div "All Bookings" at bounding box center [103, 230] width 85 height 20
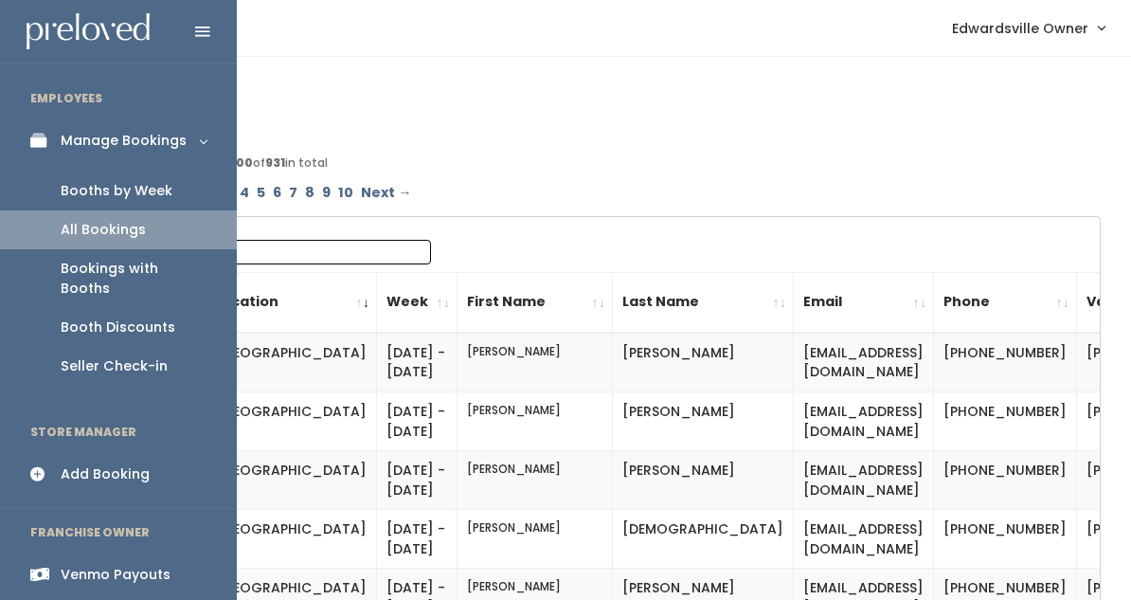
click at [98, 194] on div "Booths by Week" at bounding box center [117, 191] width 112 height 20
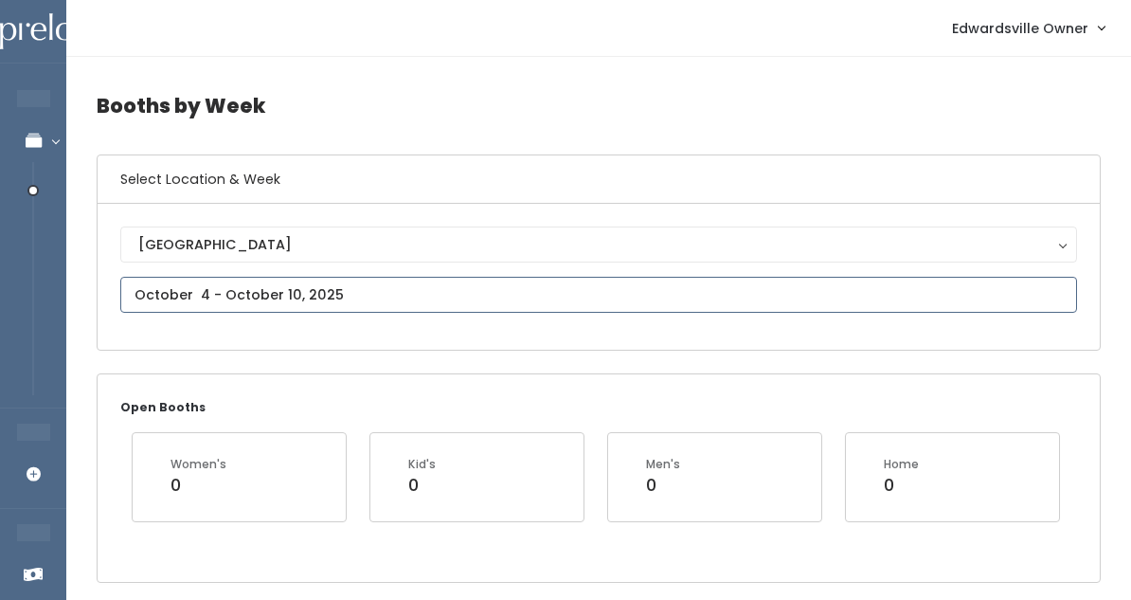
click at [389, 291] on input "text" at bounding box center [598, 295] width 957 height 36
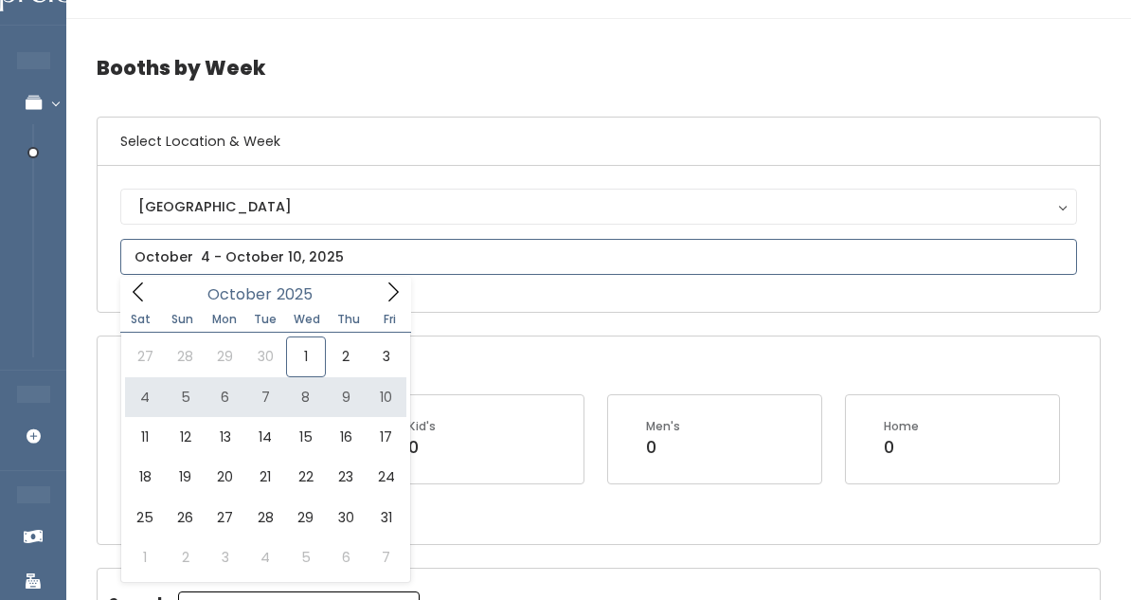
scroll to position [42, 0]
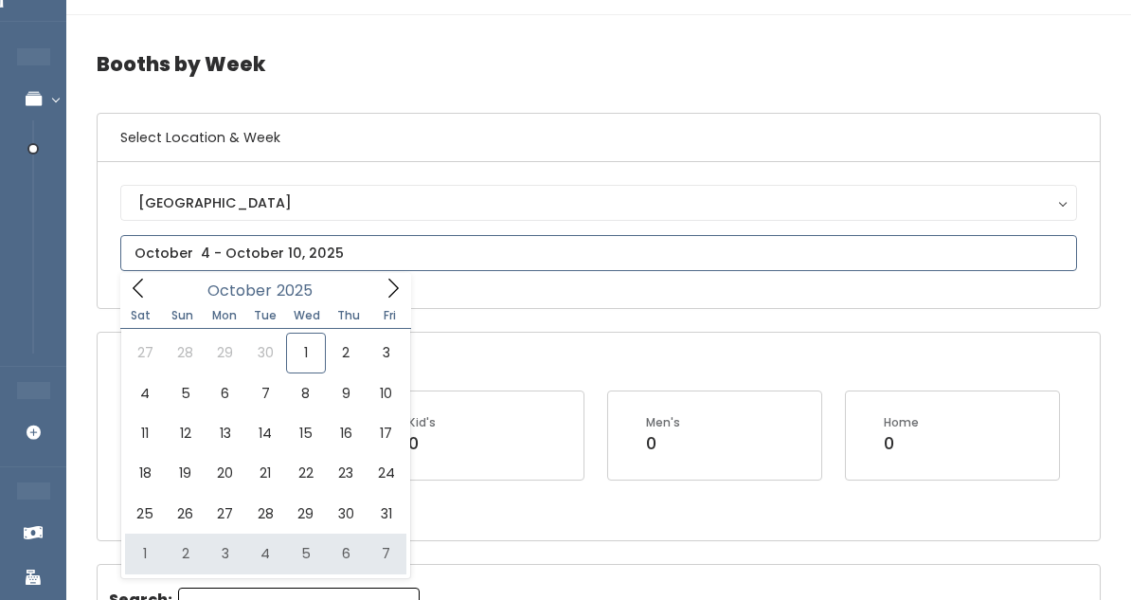
type input "November 1 to November 7"
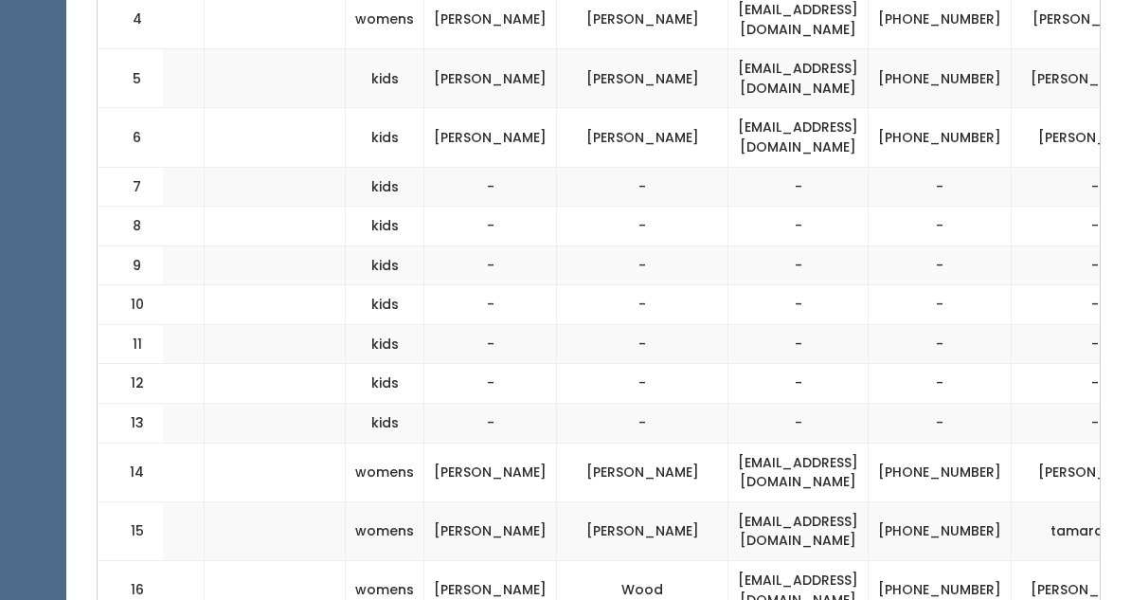
scroll to position [0, 388]
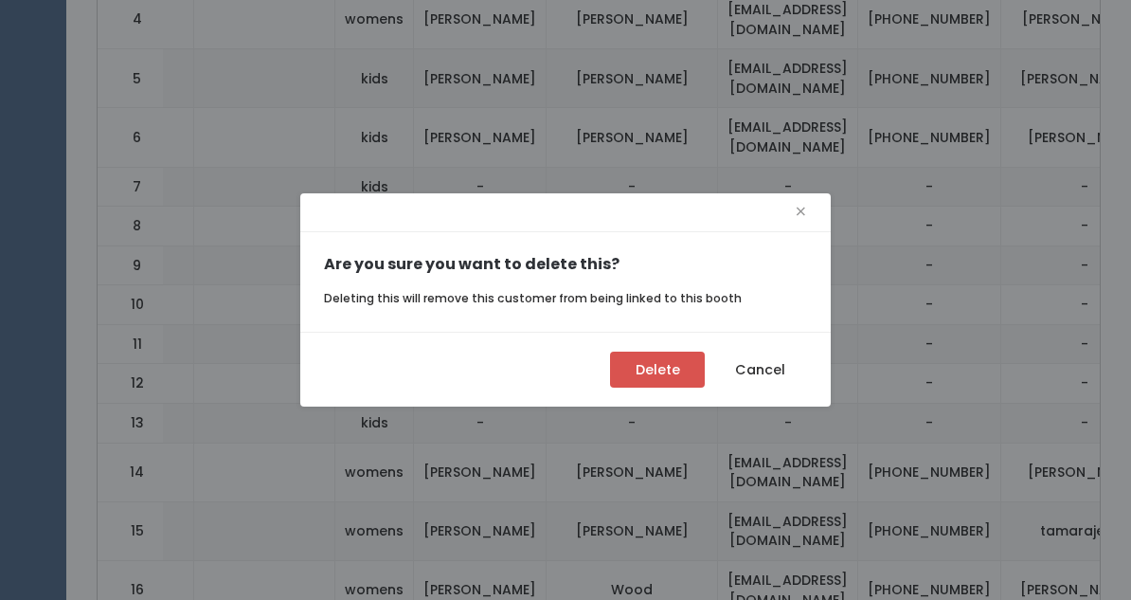
click at [649, 368] on button "Delete" at bounding box center [657, 370] width 95 height 36
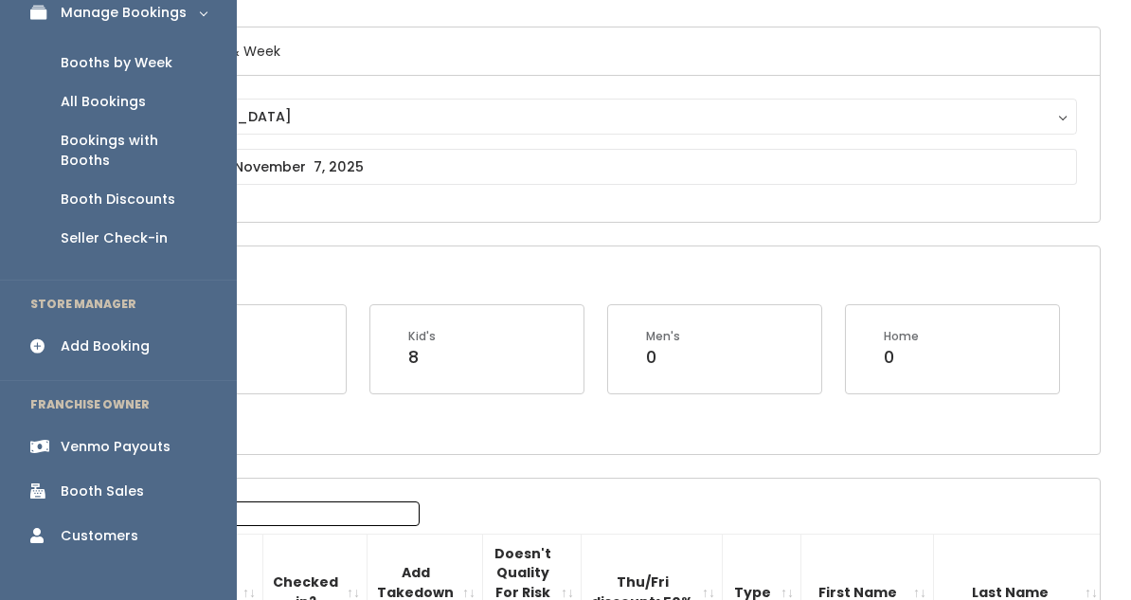
scroll to position [130, 0]
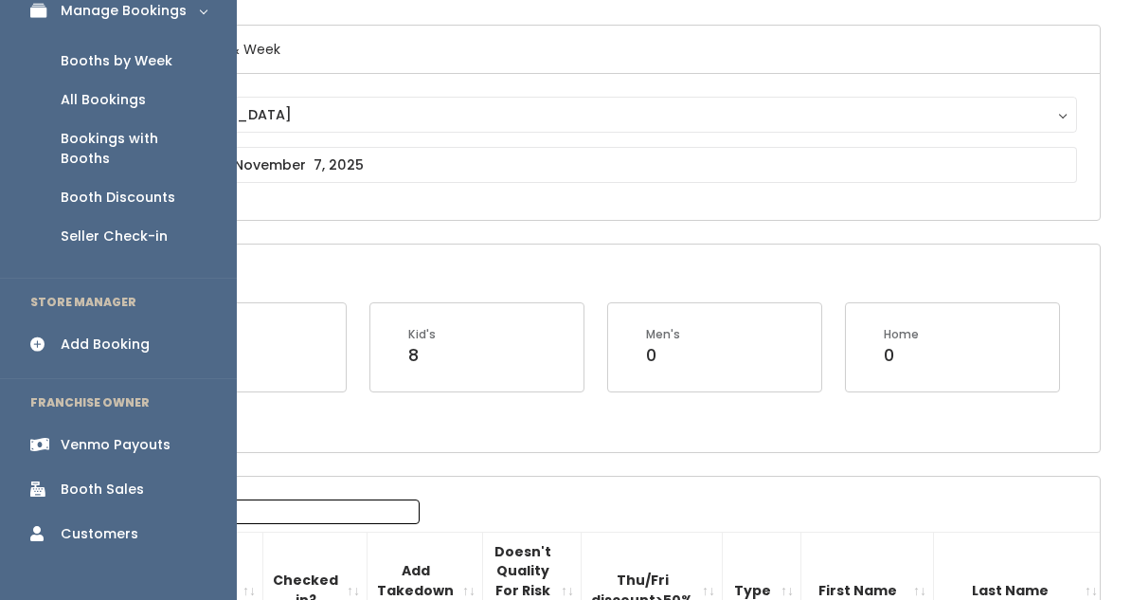
click at [95, 479] on div "Booth Sales" at bounding box center [102, 489] width 83 height 20
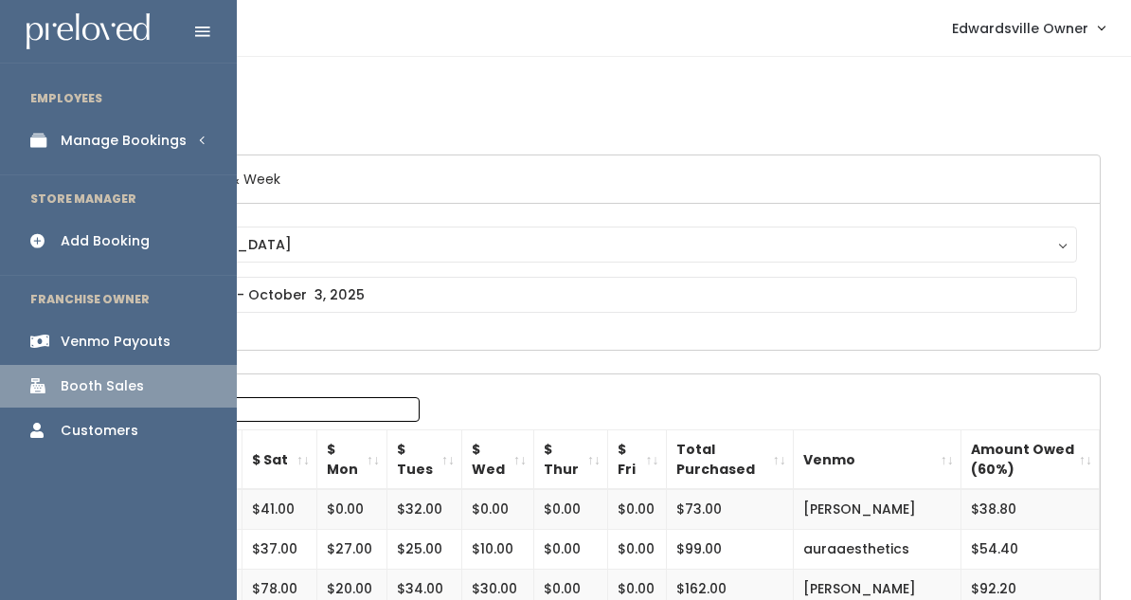
click at [51, 119] on link "Manage Bookings" at bounding box center [118, 140] width 237 height 43
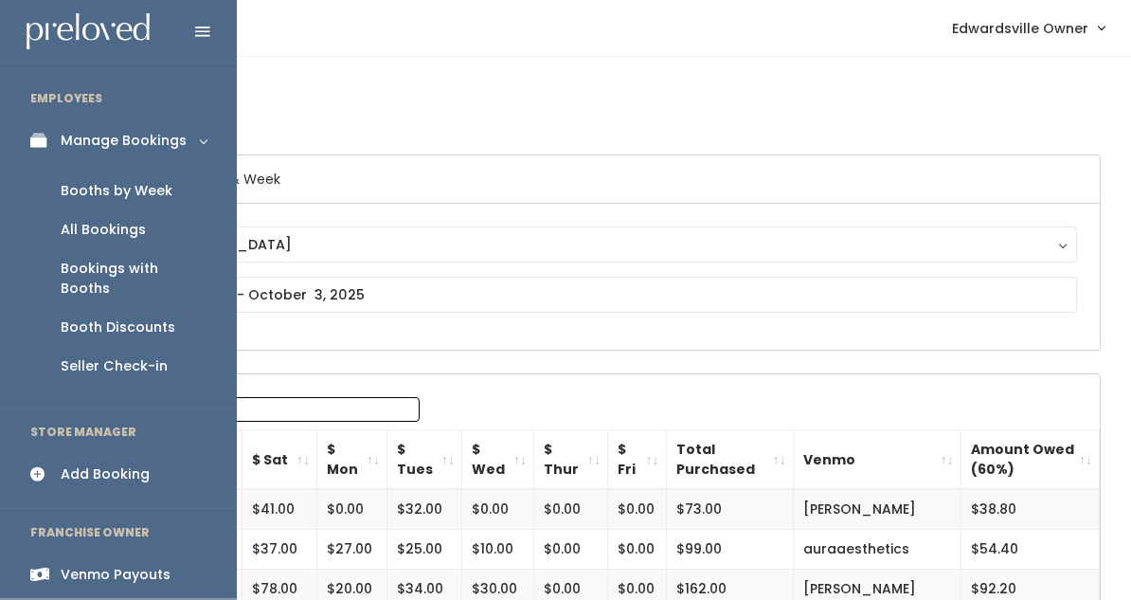
click at [70, 214] on link "All Bookings" at bounding box center [118, 229] width 237 height 39
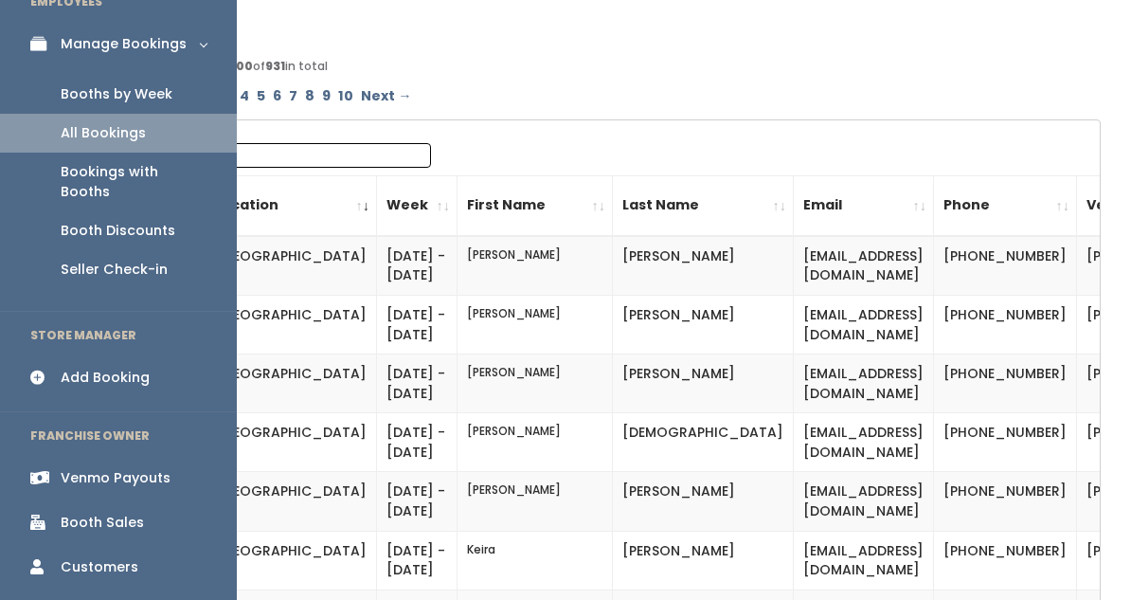
scroll to position [111, 0]
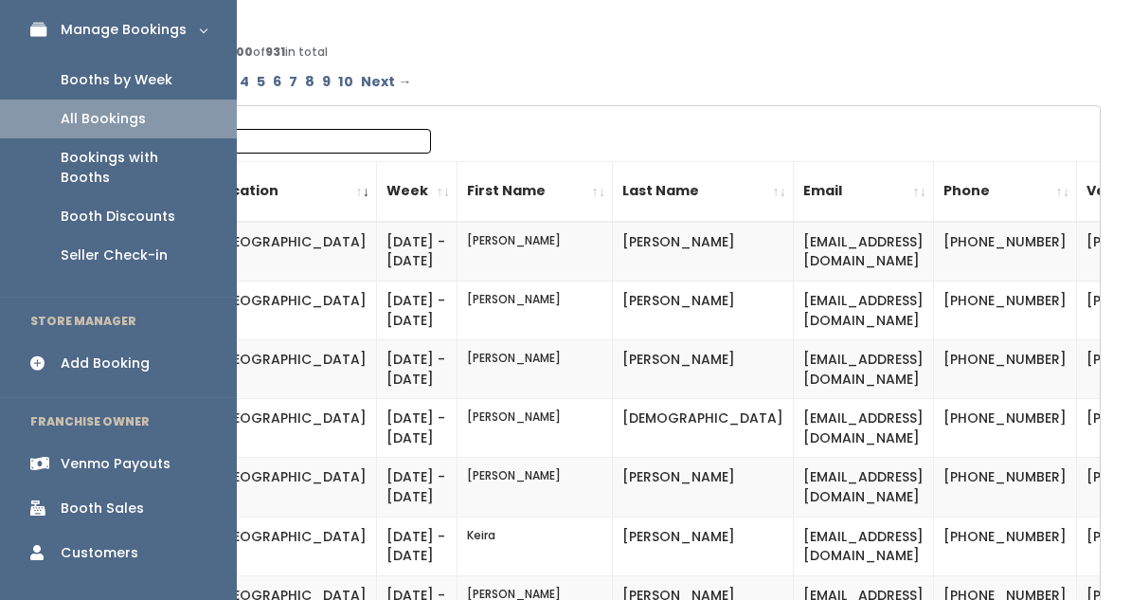
click at [149, 207] on div "Booth Discounts" at bounding box center [118, 217] width 115 height 20
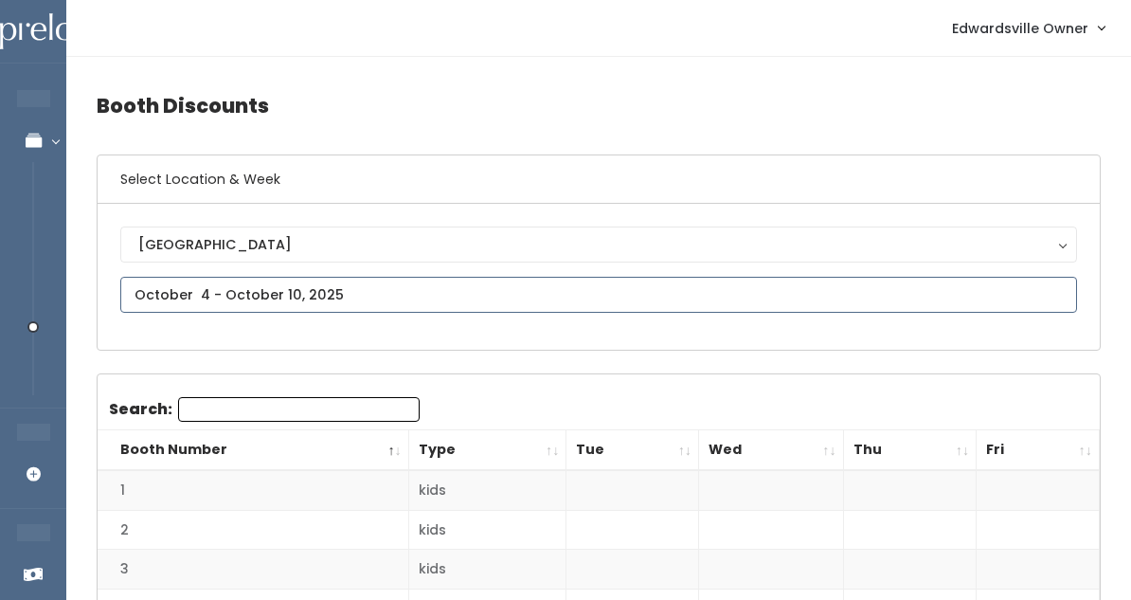
click at [199, 296] on input "text" at bounding box center [598, 295] width 957 height 36
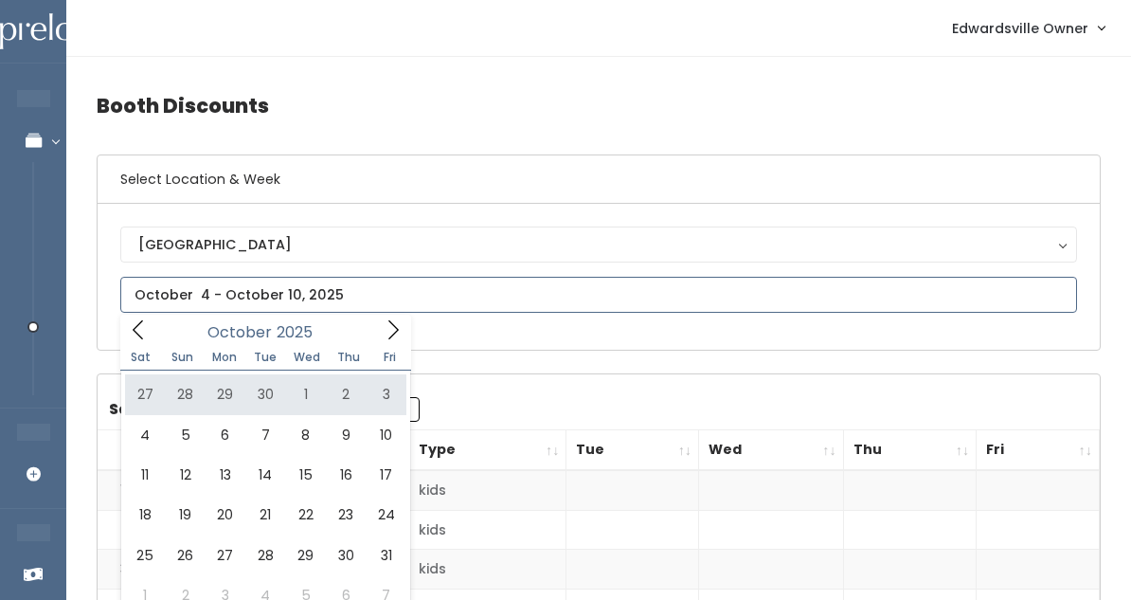
type input "[DATE] to [DATE]"
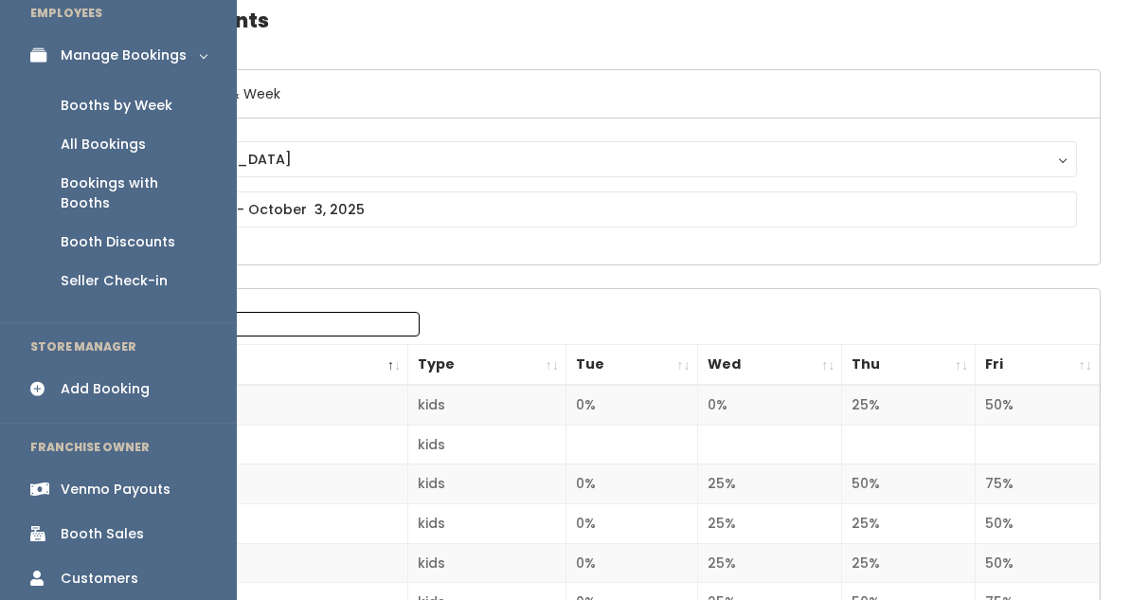
scroll to position [82, 0]
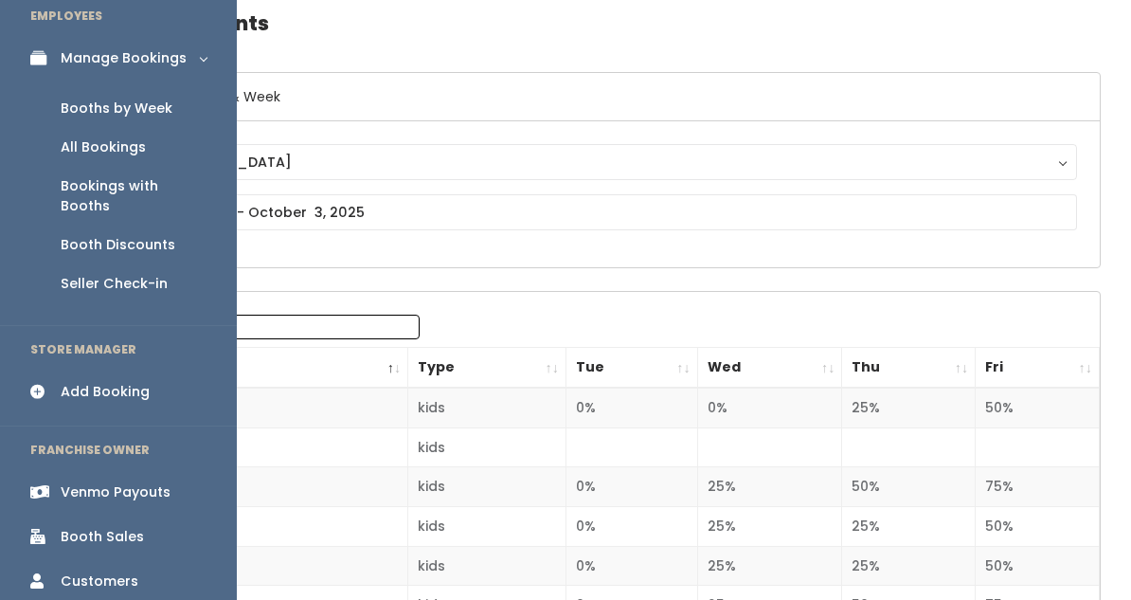
click at [117, 527] on div "Booth Sales" at bounding box center [102, 537] width 83 height 20
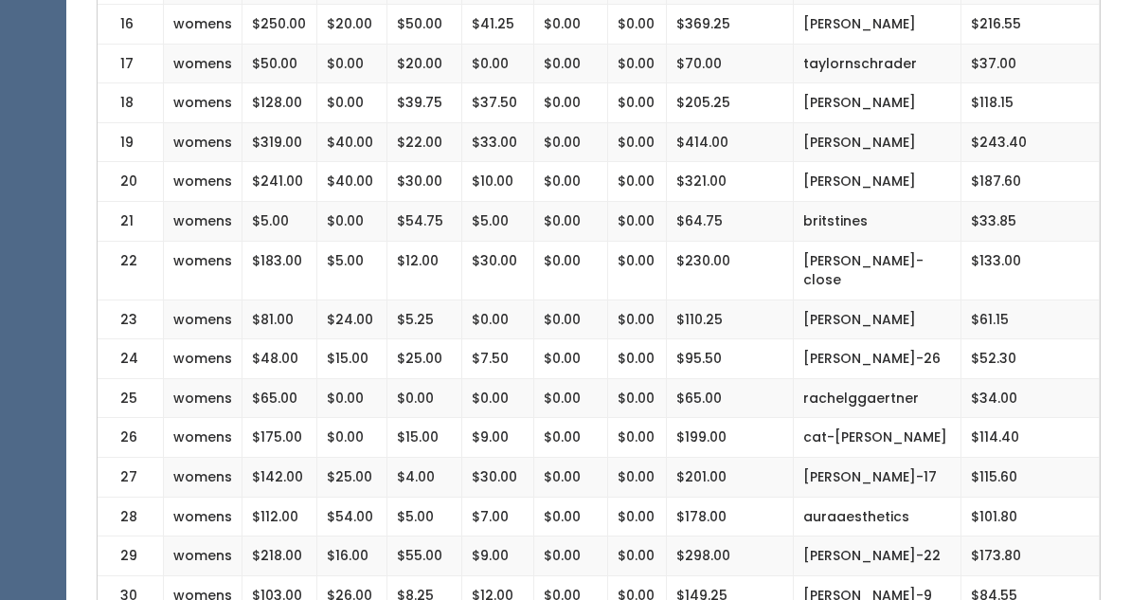
scroll to position [1078, 0]
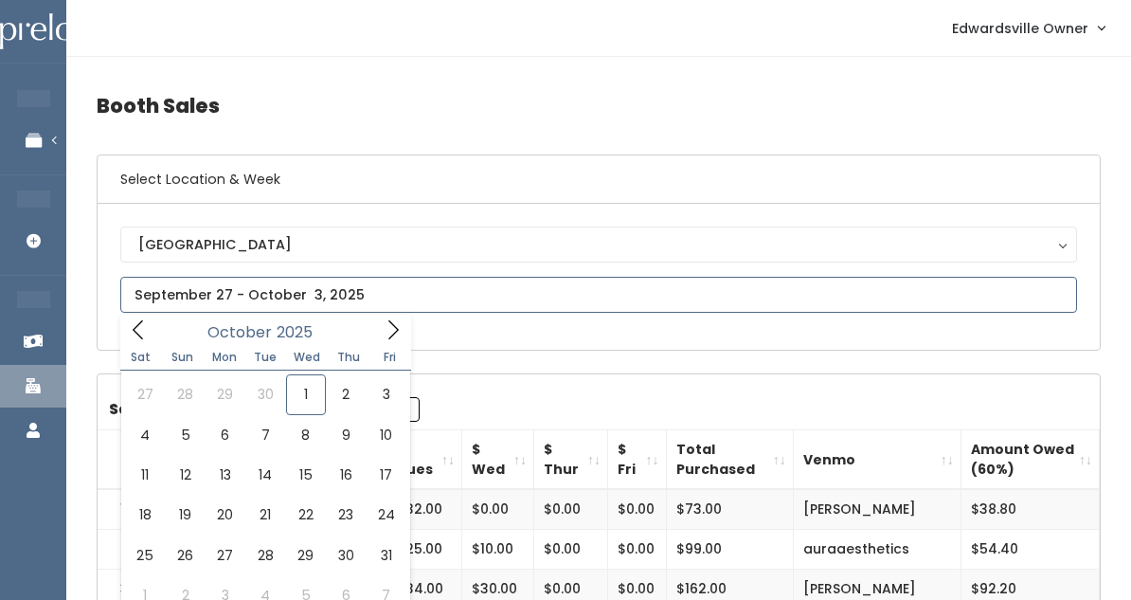
click at [362, 280] on input "text" at bounding box center [598, 295] width 957 height 36
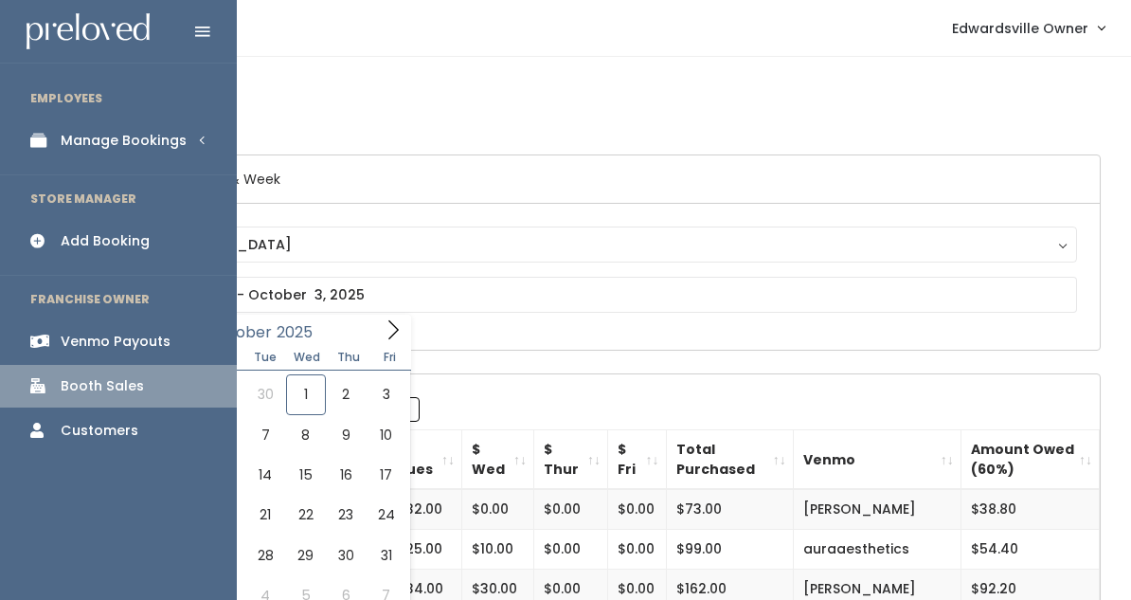
click at [104, 149] on div "Manage Bookings" at bounding box center [124, 141] width 126 height 20
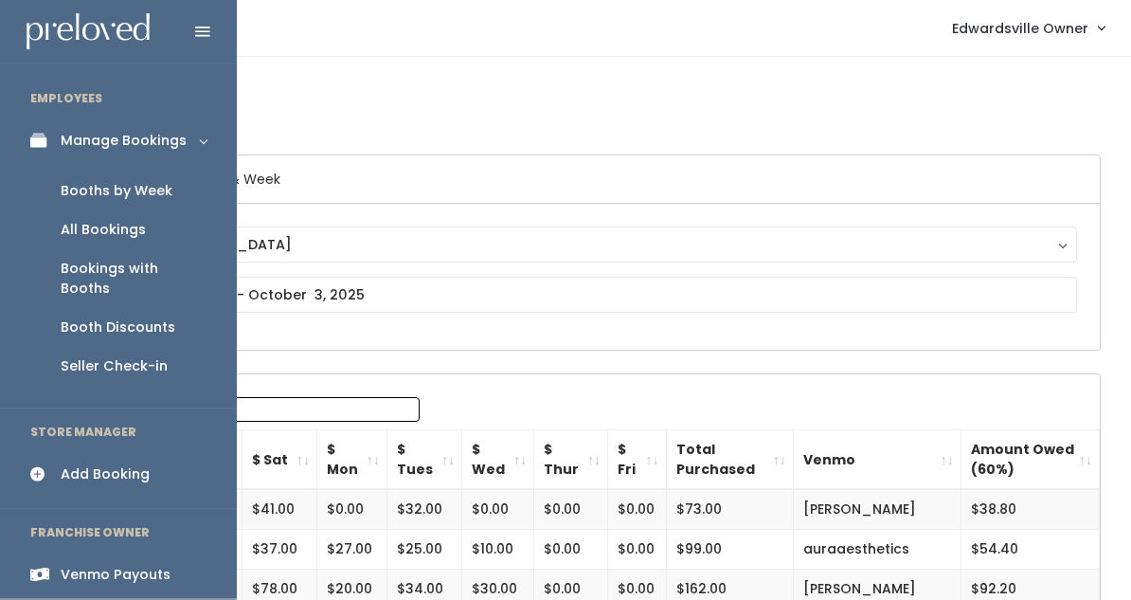
click at [105, 223] on div "All Bookings" at bounding box center [103, 230] width 85 height 20
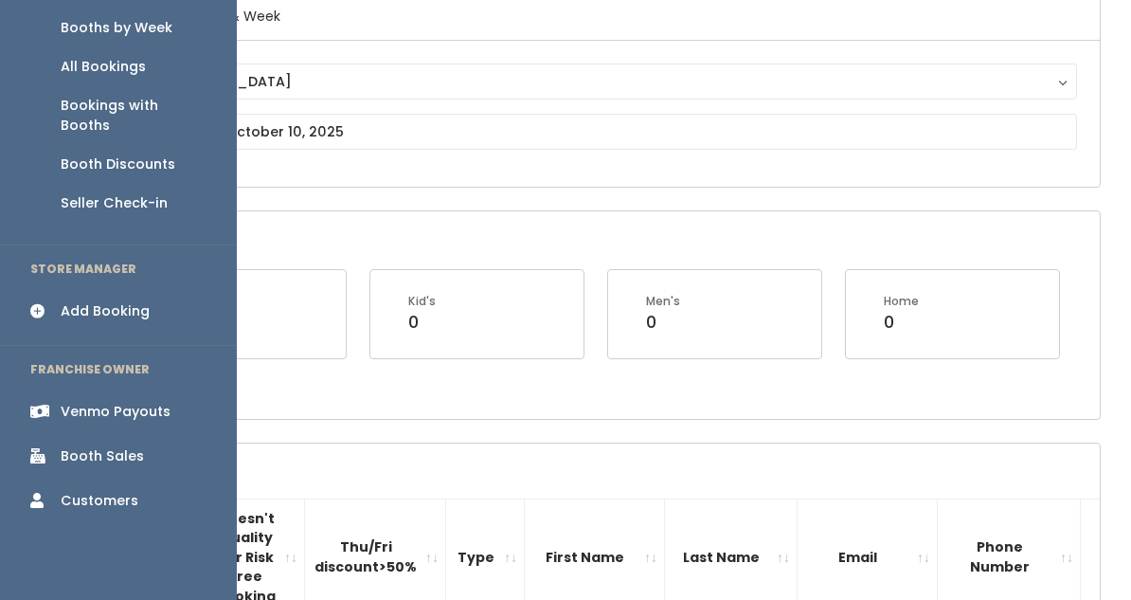
scroll to position [160, 0]
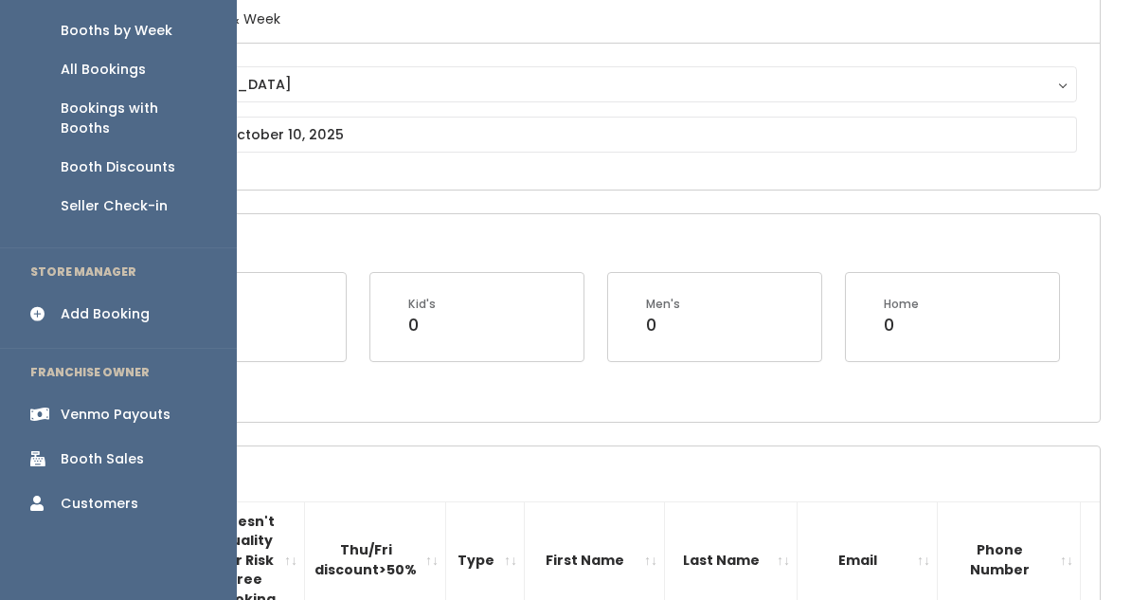
click at [107, 157] on div "Booth Discounts" at bounding box center [118, 167] width 115 height 20
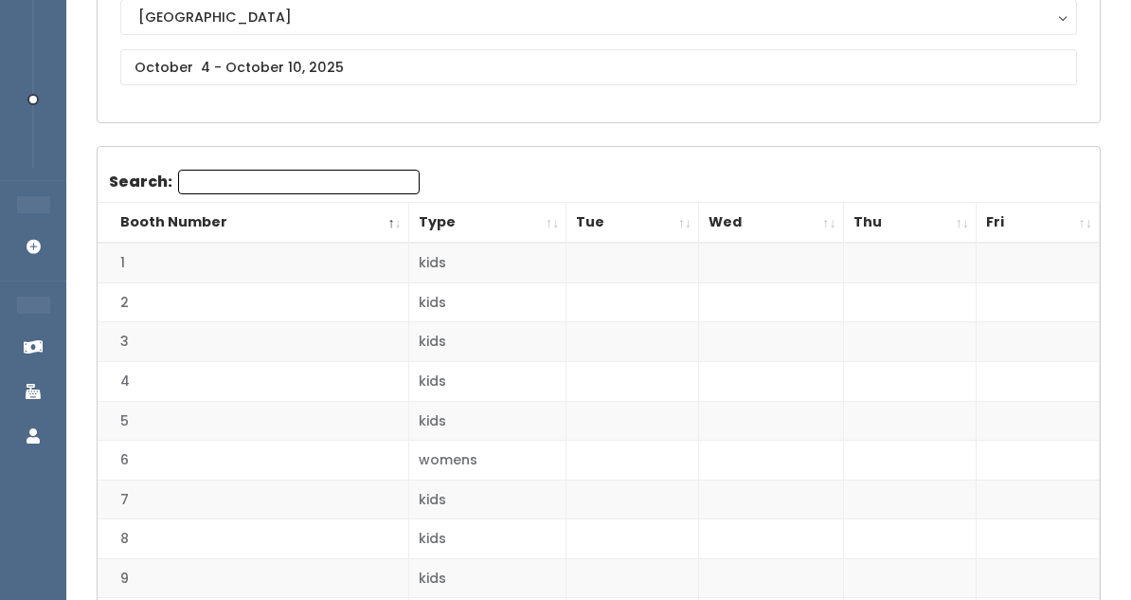
scroll to position [225, 0]
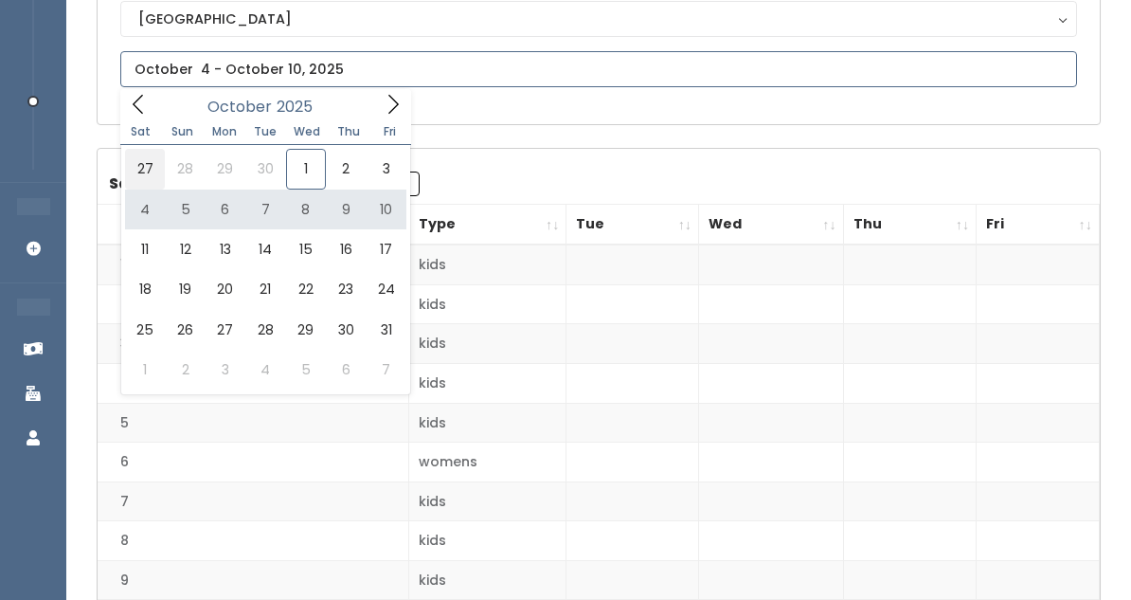
type input "September 27 to October 3"
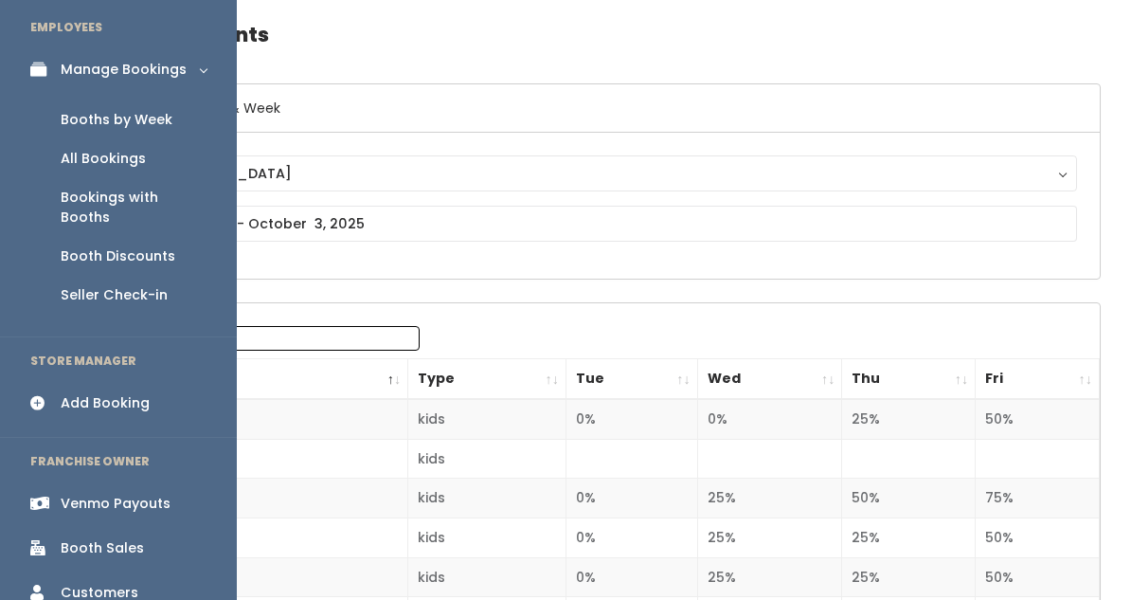
scroll to position [77, 0]
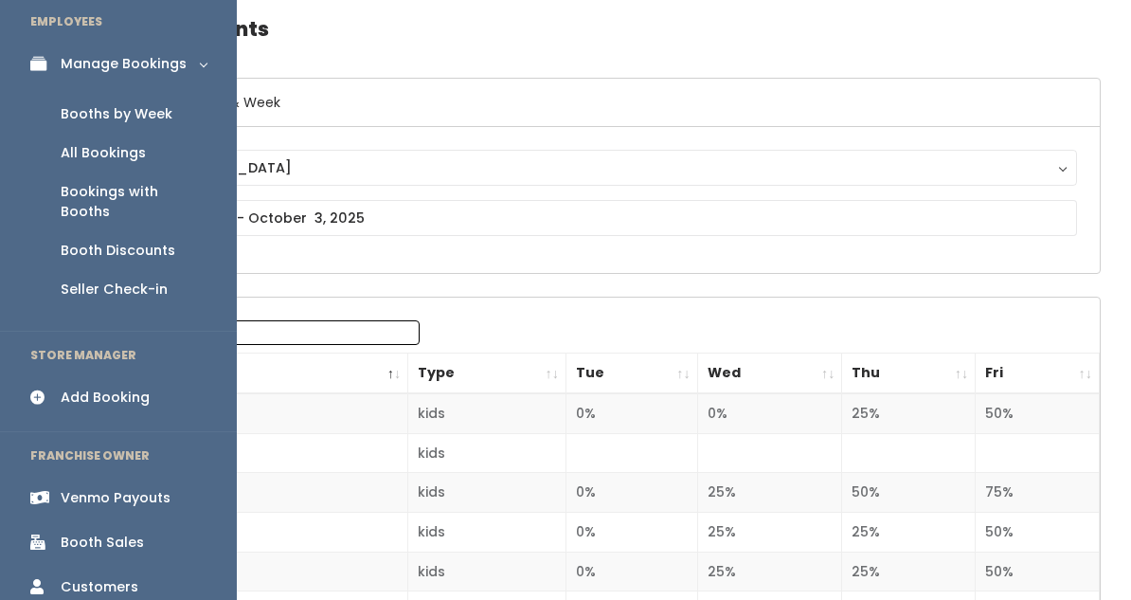
click at [62, 536] on link "Booth Sales" at bounding box center [118, 542] width 237 height 43
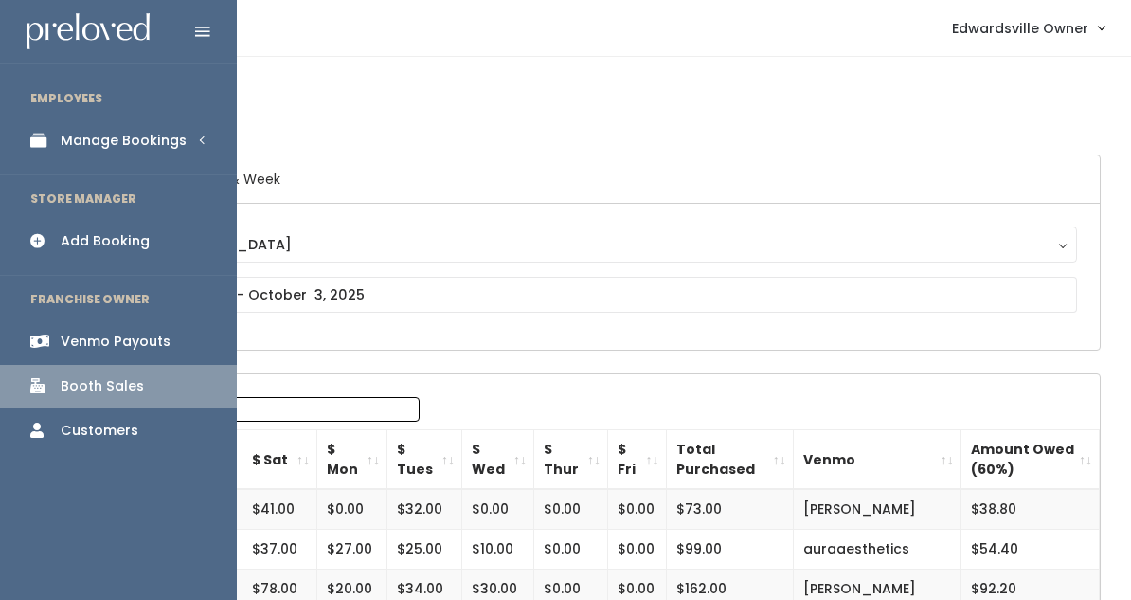
click at [52, 144] on icon at bounding box center [43, 141] width 27 height 16
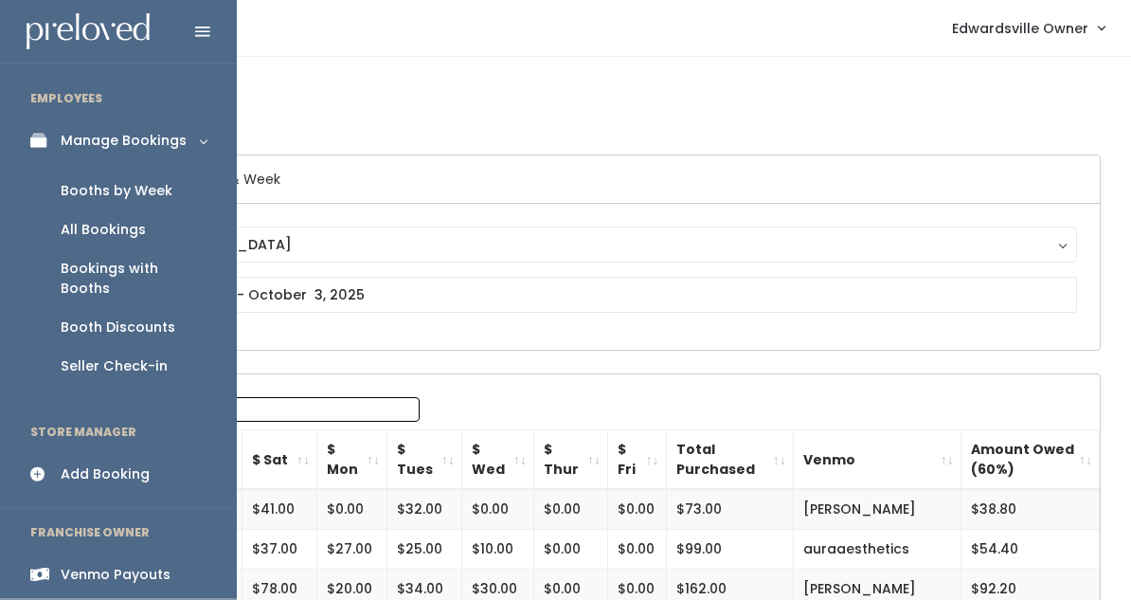
click at [81, 220] on div "All Bookings" at bounding box center [103, 230] width 85 height 20
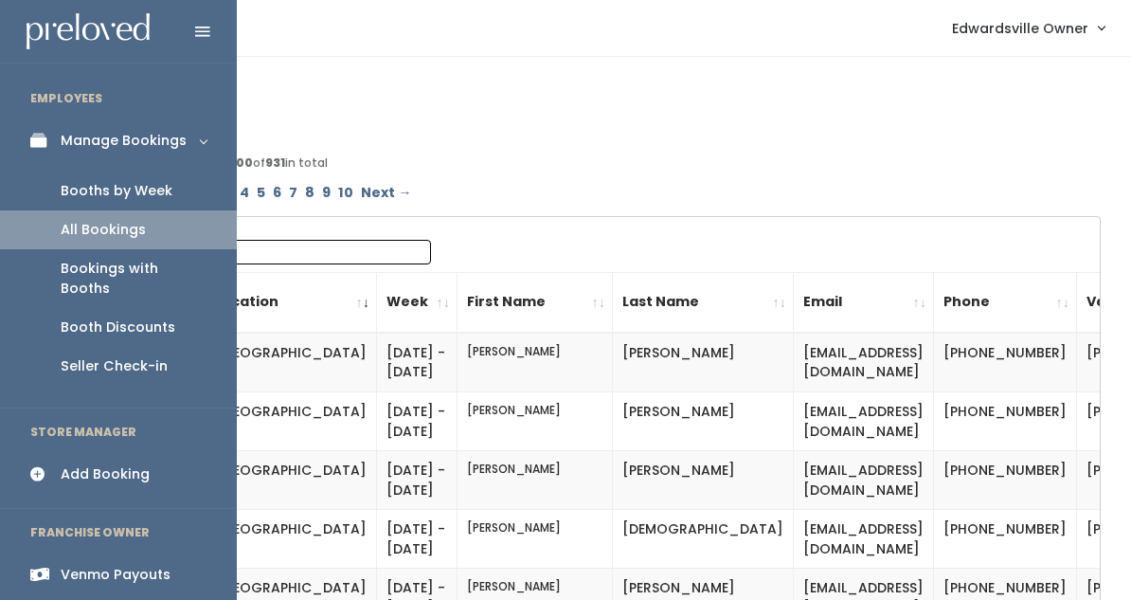
click at [113, 200] on link "Booths by Week" at bounding box center [118, 190] width 237 height 39
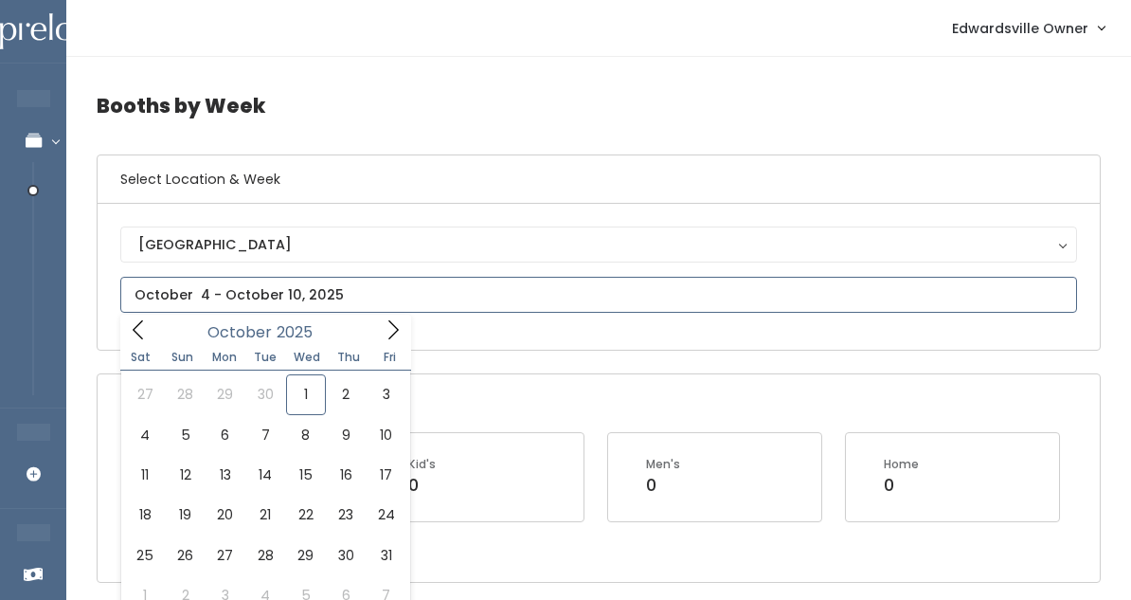
click at [205, 290] on input "text" at bounding box center [598, 295] width 957 height 36
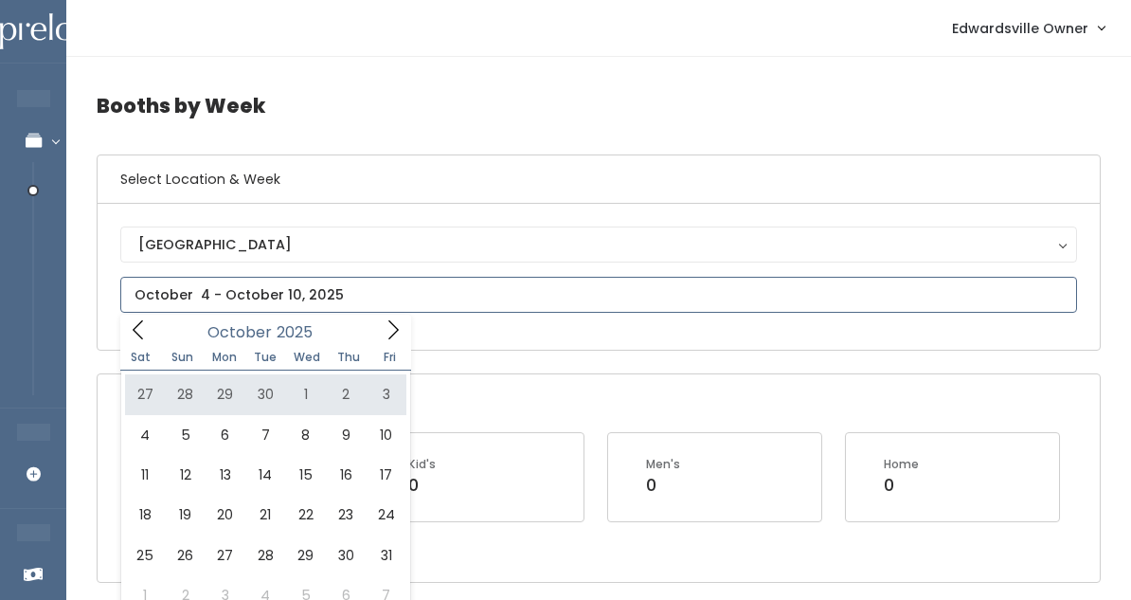
type input "September 27 to October 3"
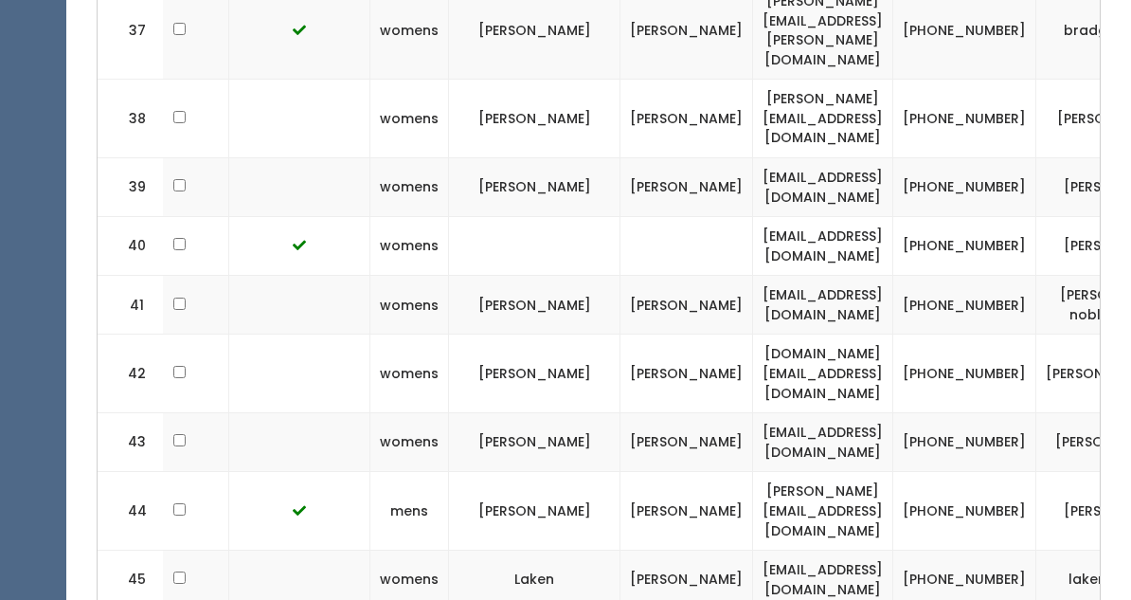
scroll to position [0, 433]
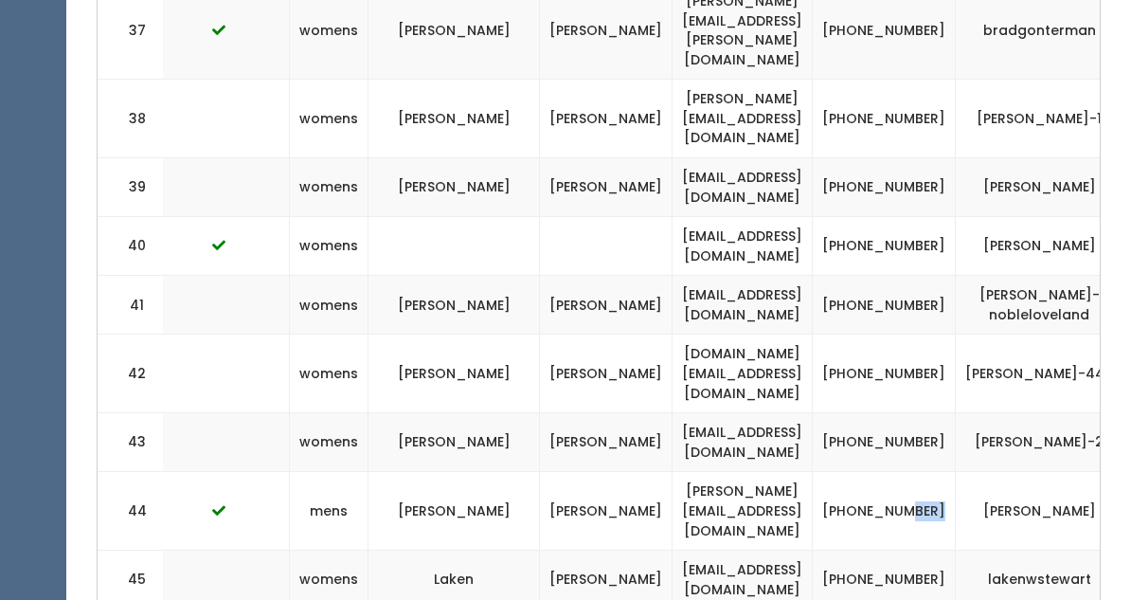
drag, startPoint x: 913, startPoint y: 352, endPoint x: 965, endPoint y: 378, distance: 57.2
click at [956, 472] on td "[PHONE_NUMBER]" at bounding box center [884, 511] width 143 height 79
click at [930, 472] on td "[PHONE_NUMBER]" at bounding box center [884, 511] width 143 height 79
drag, startPoint x: 914, startPoint y: 340, endPoint x: 978, endPoint y: 376, distance: 73.0
click at [956, 472] on td "[PHONE_NUMBER]" at bounding box center [884, 511] width 143 height 79
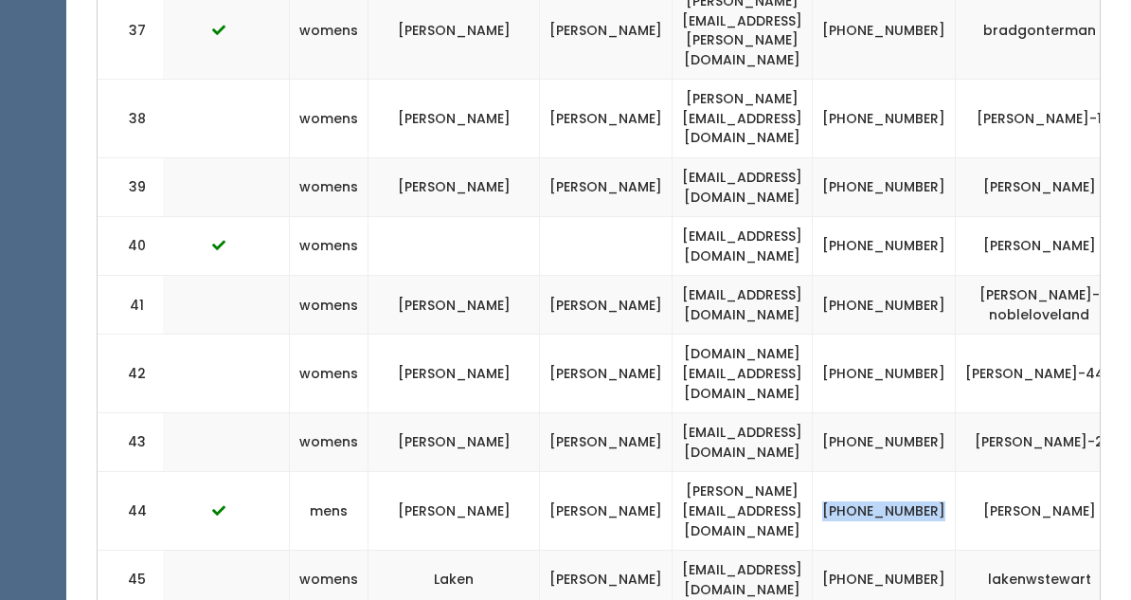
copy td "[PHONE_NUMBER]"
